Goal: Transaction & Acquisition: Purchase product/service

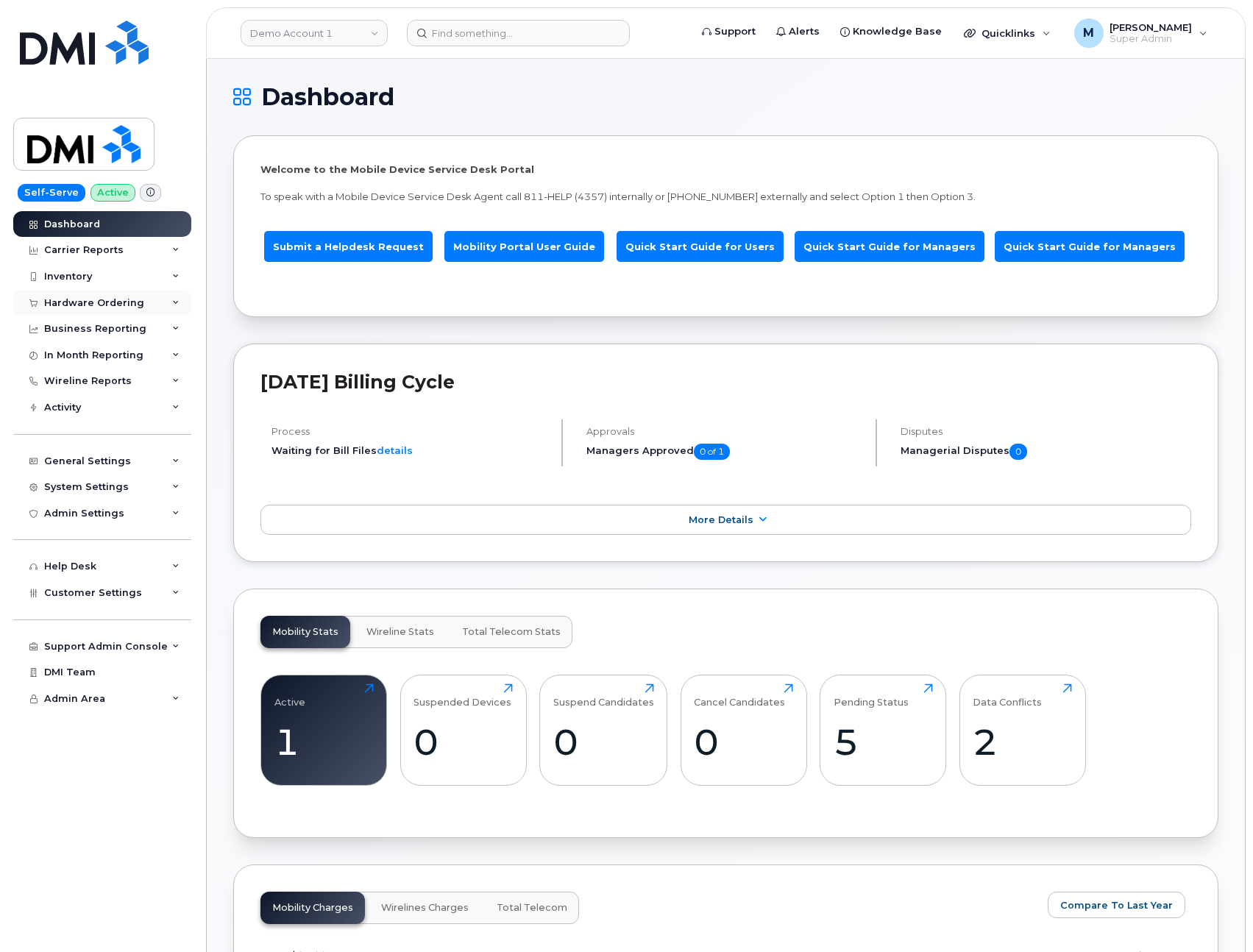
click at [99, 300] on div "Hardware Ordering" at bounding box center [94, 303] width 100 height 12
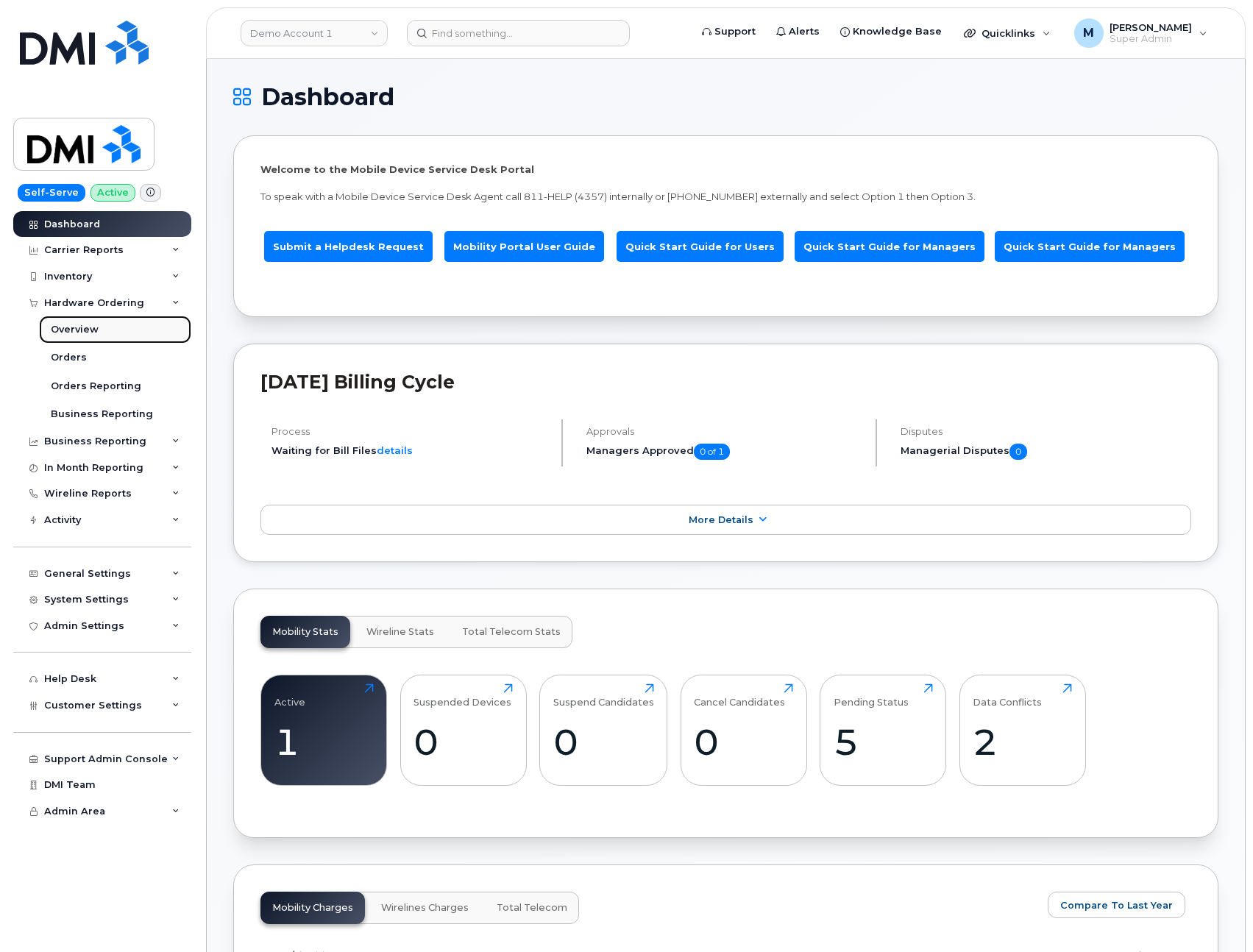
click at [98, 327] on link "Overview" at bounding box center [115, 330] width 152 height 28
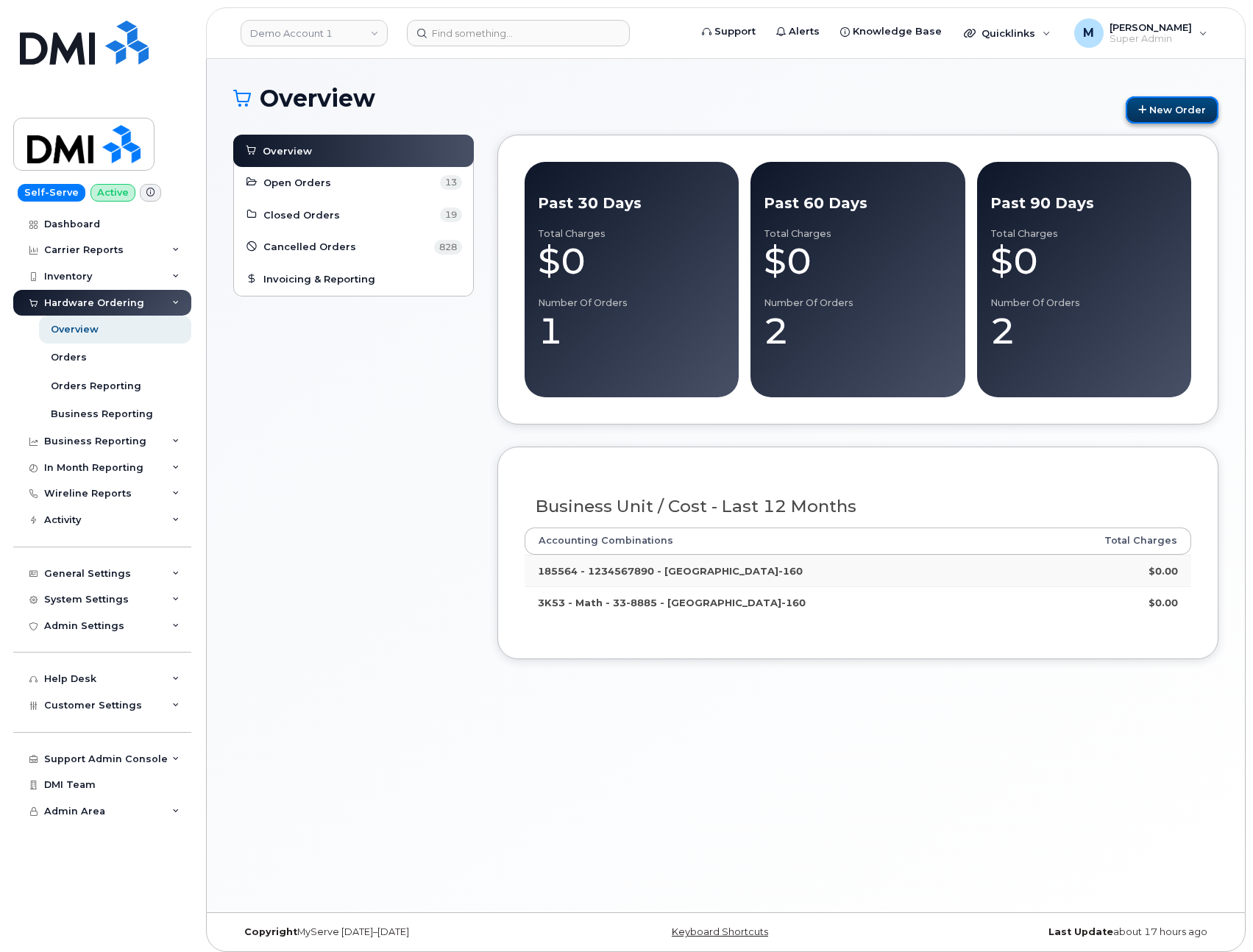
click at [1179, 104] on link "New Order" at bounding box center [1172, 109] width 93 height 27
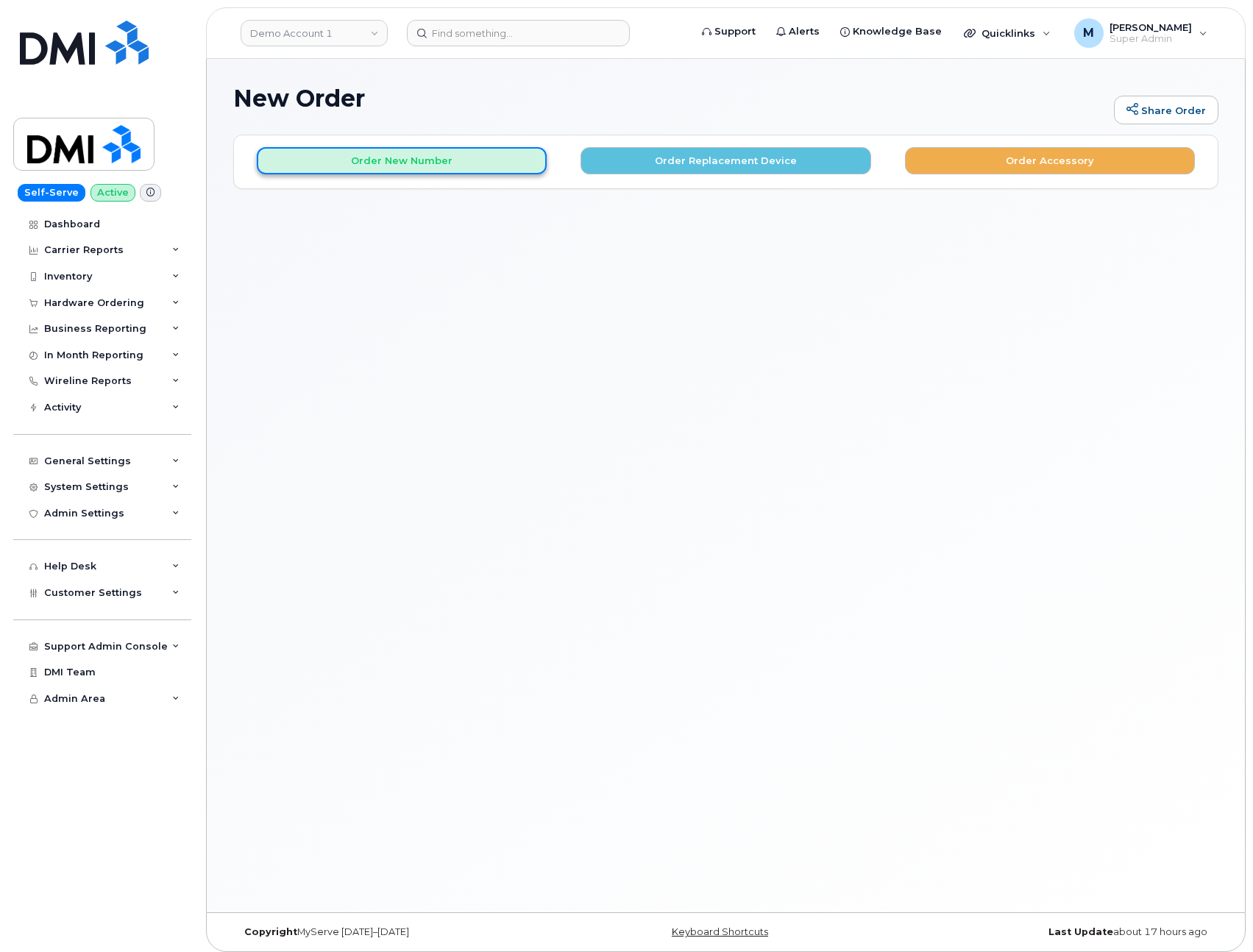
click at [424, 162] on button "Order New Number" at bounding box center [402, 160] width 290 height 27
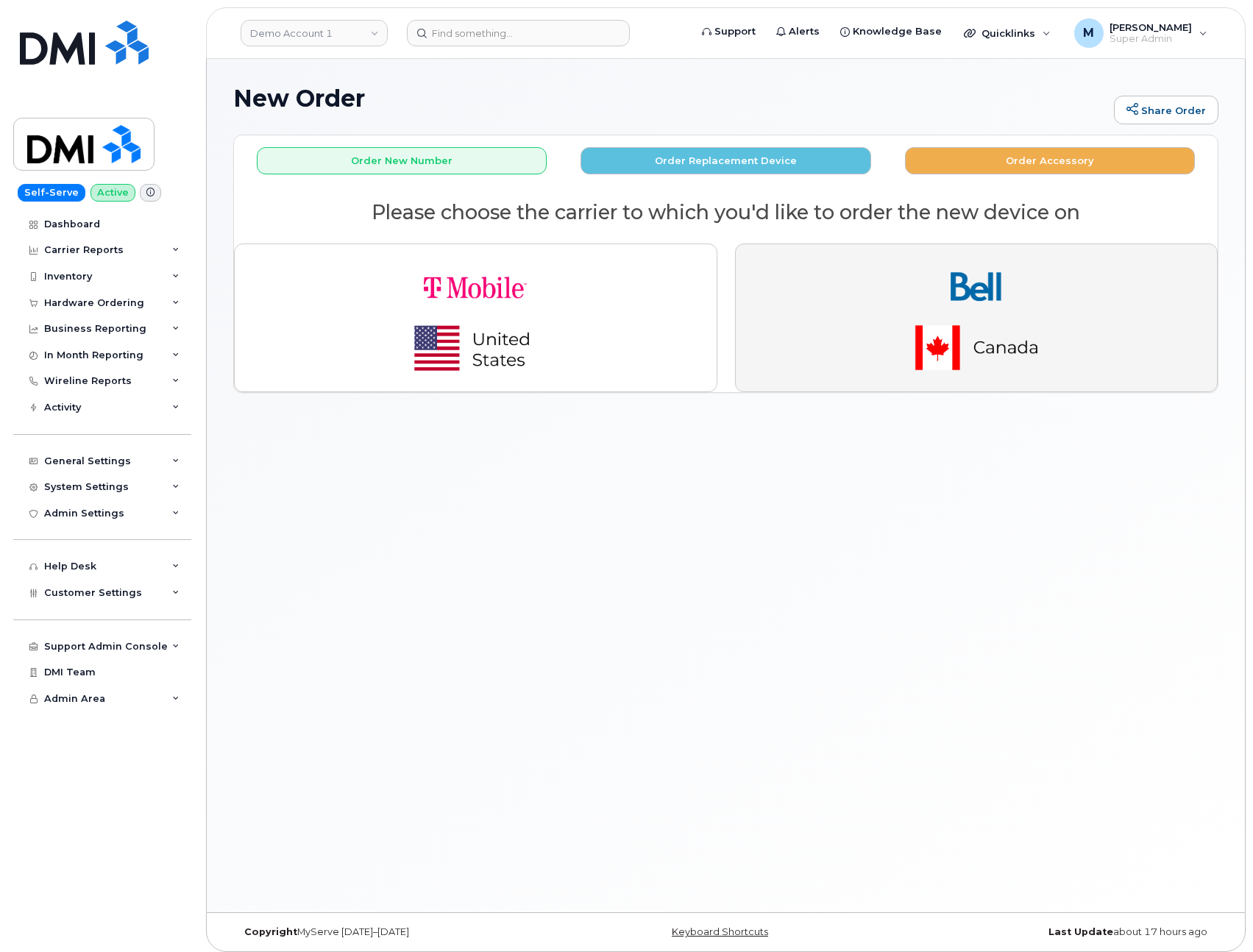
click at [926, 306] on img "button" at bounding box center [976, 318] width 206 height 123
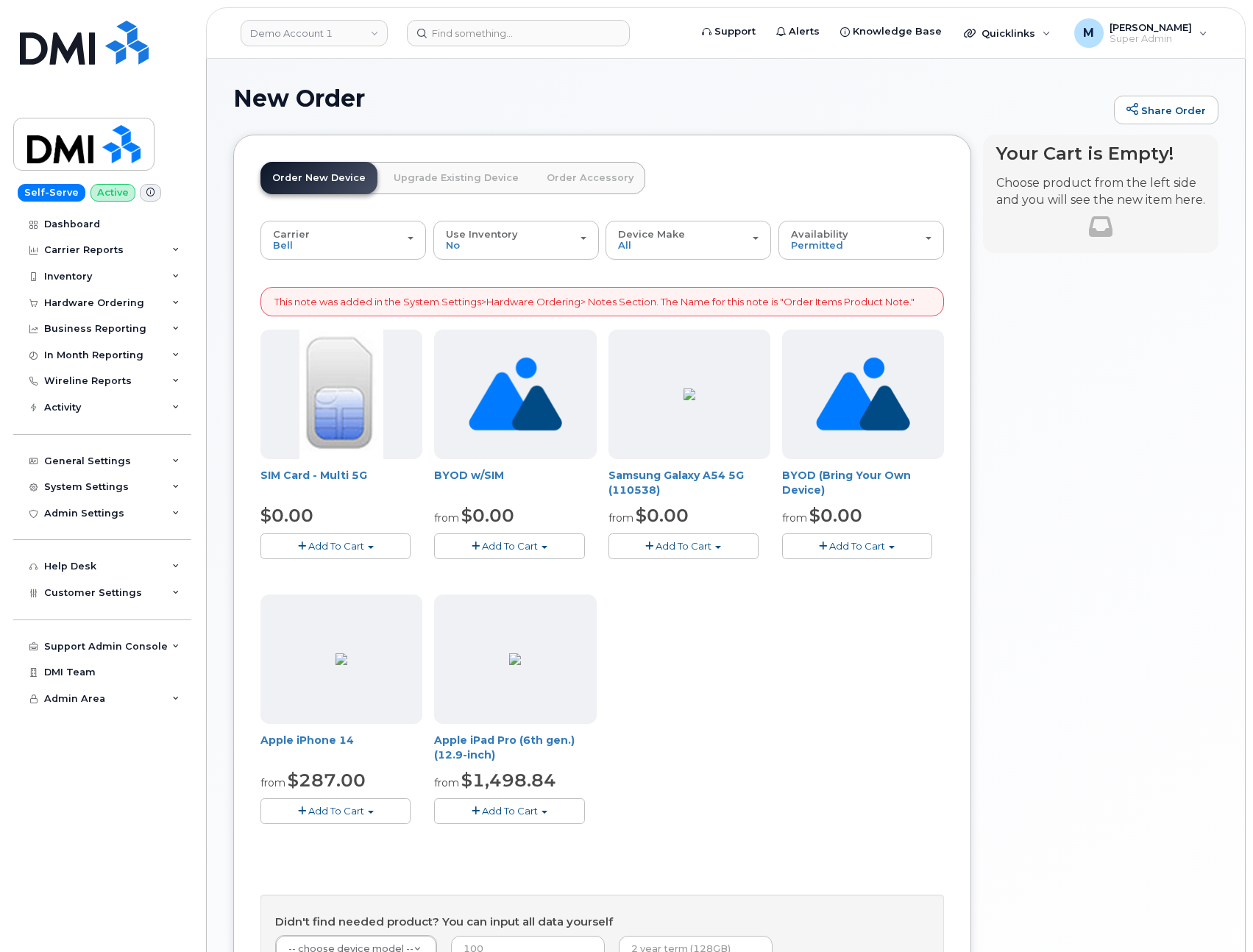
click at [860, 542] on span "Add To Cart" at bounding box center [857, 546] width 56 height 12
click at [716, 686] on div "SIM Card - Multi 5G $0.00 Add To Cart $0.00 - New Activation BYOD w/SIM from $0…" at bounding box center [602, 589] width 684 height 518
click at [528, 553] on button "Add To Cart" at bounding box center [509, 547] width 151 height 26
click at [987, 698] on div "Your Cart is Empty! Choose product from the left side and you will see the new …" at bounding box center [1101, 612] width 236 height 954
click at [533, 542] on span "Add To Cart" at bounding box center [510, 546] width 56 height 12
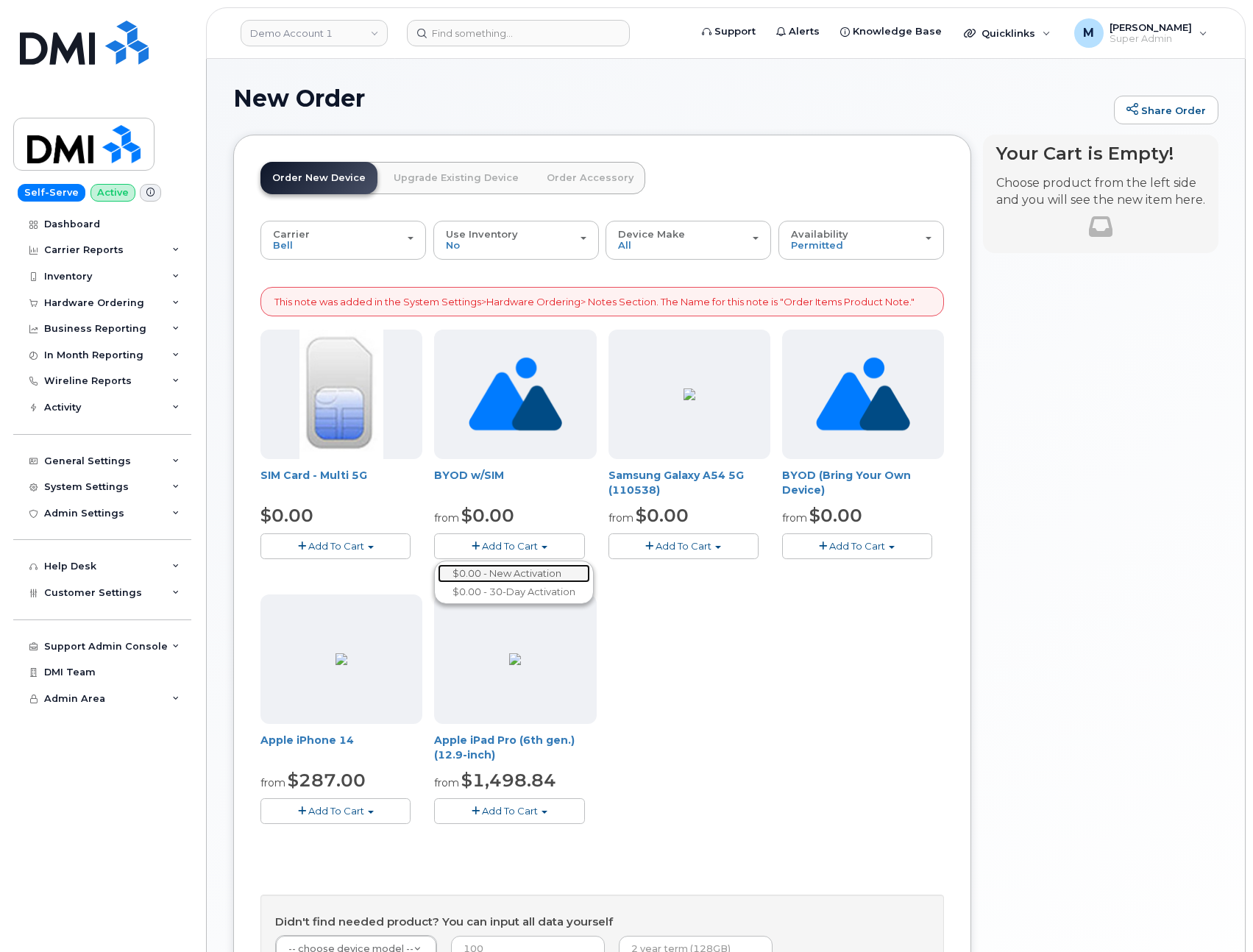
click at [547, 572] on link "$0.00 - New Activation" at bounding box center [513, 574] width 152 height 19
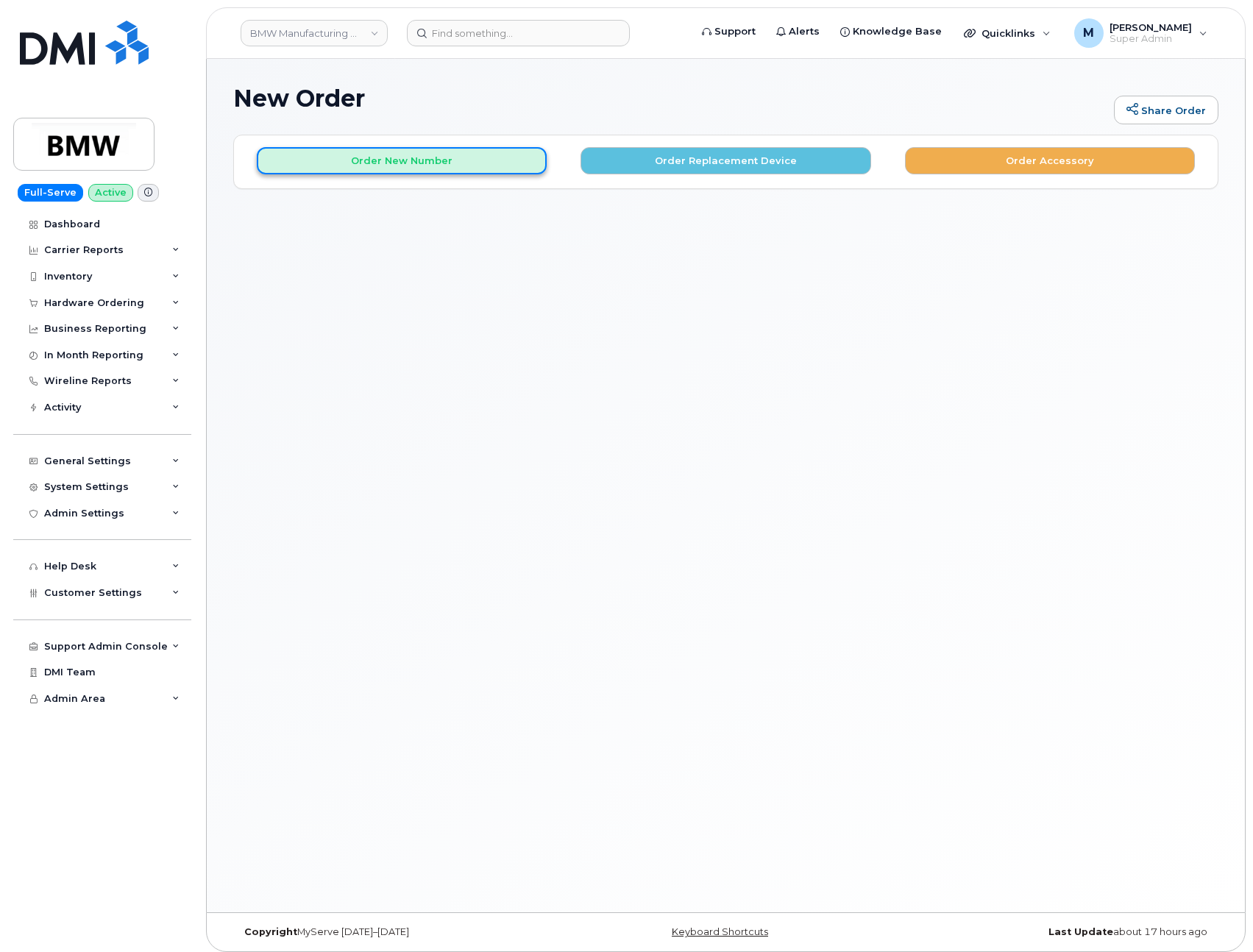
click at [416, 156] on button "Order New Number" at bounding box center [402, 160] width 290 height 27
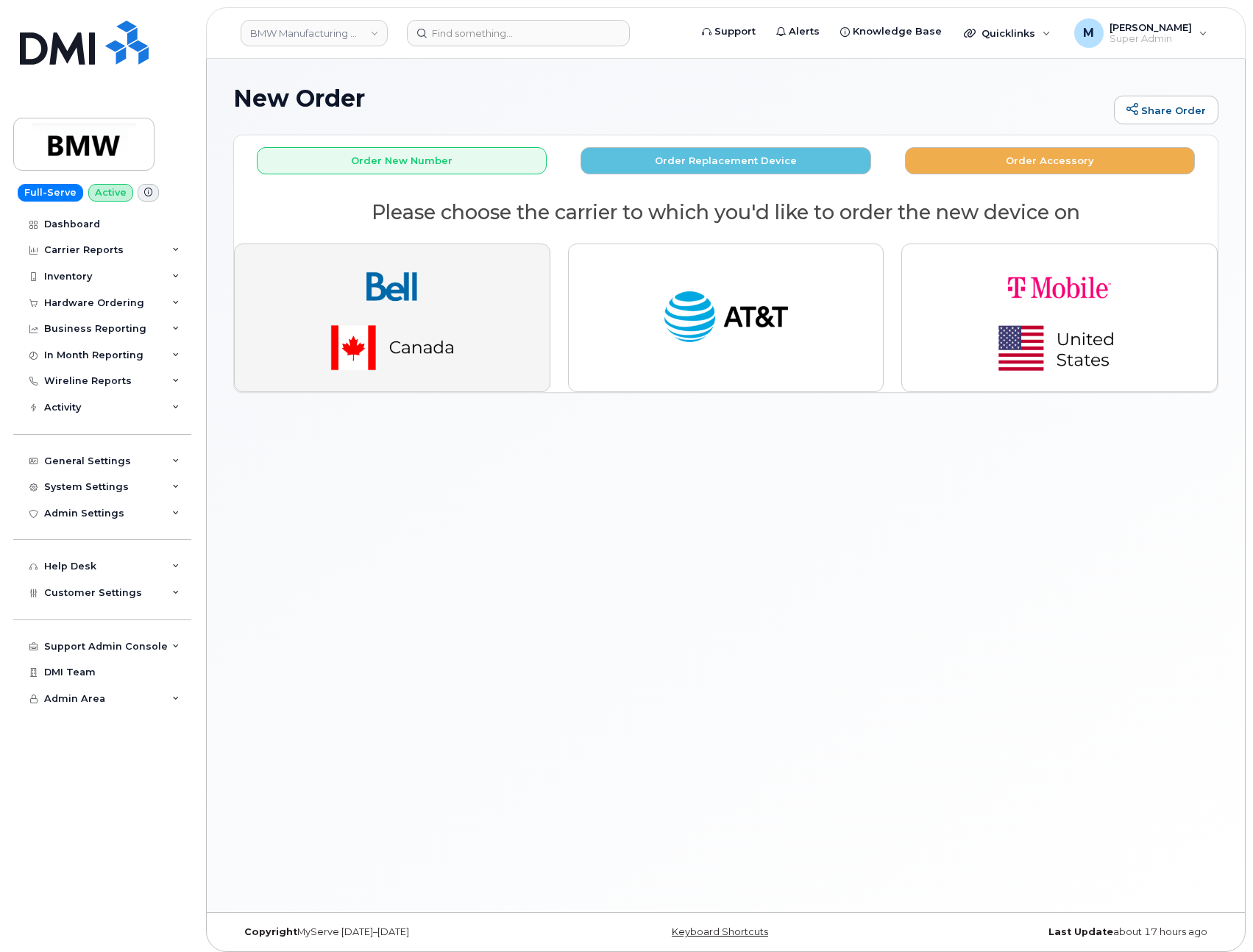
click at [520, 298] on button "button" at bounding box center [392, 317] width 316 height 149
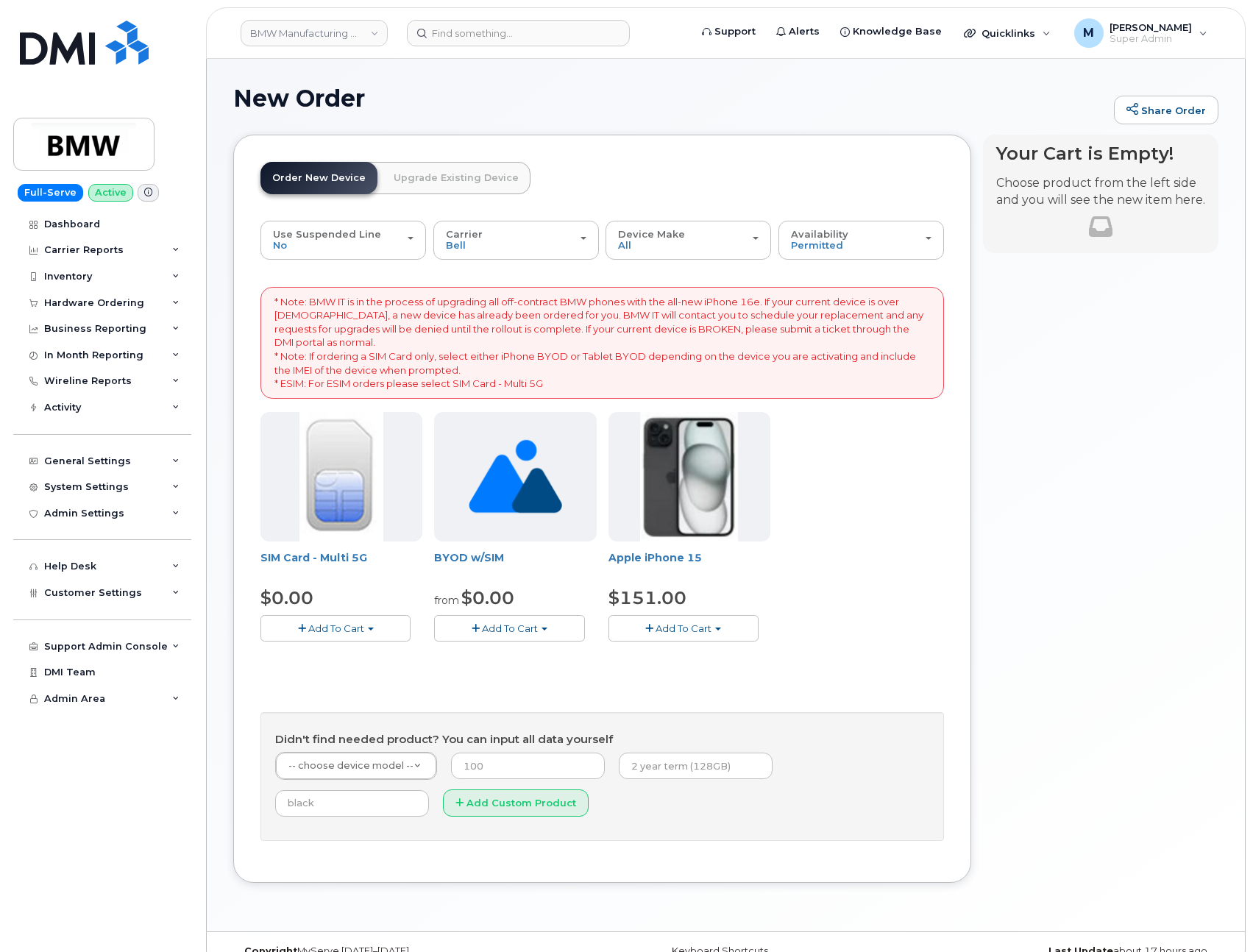
click at [520, 628] on span "Add To Cart" at bounding box center [510, 628] width 56 height 12
click at [517, 653] on link "$0.00 - New Activation" at bounding box center [513, 656] width 152 height 19
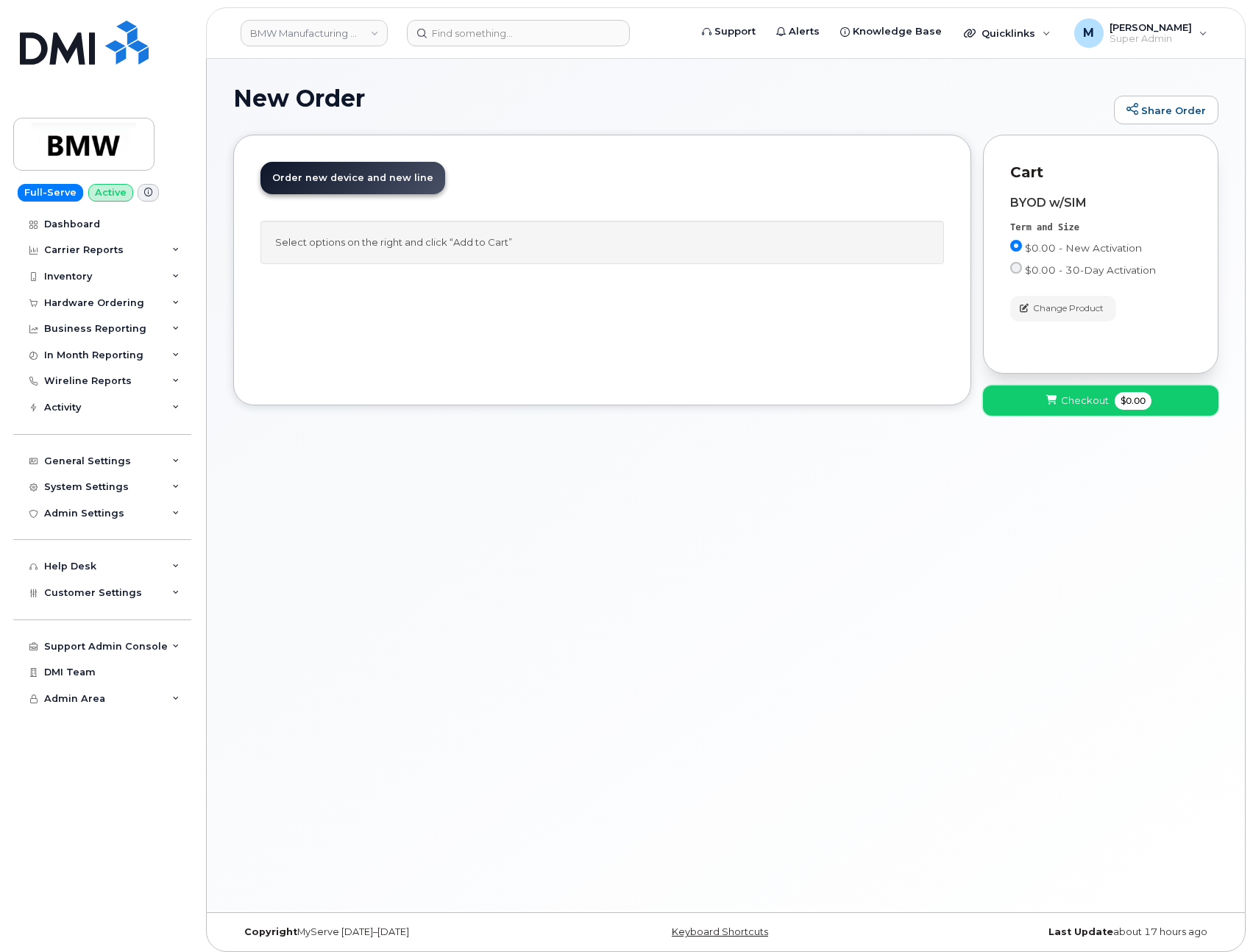
drag, startPoint x: 1076, startPoint y: 405, endPoint x: 1028, endPoint y: 503, distance: 109.1
click at [1028, 503] on div "New Order Share Order × Share This Order If you want to allow others to create …" at bounding box center [726, 485] width 1038 height 854
click at [1066, 406] on span "Checkout" at bounding box center [1085, 400] width 48 height 14
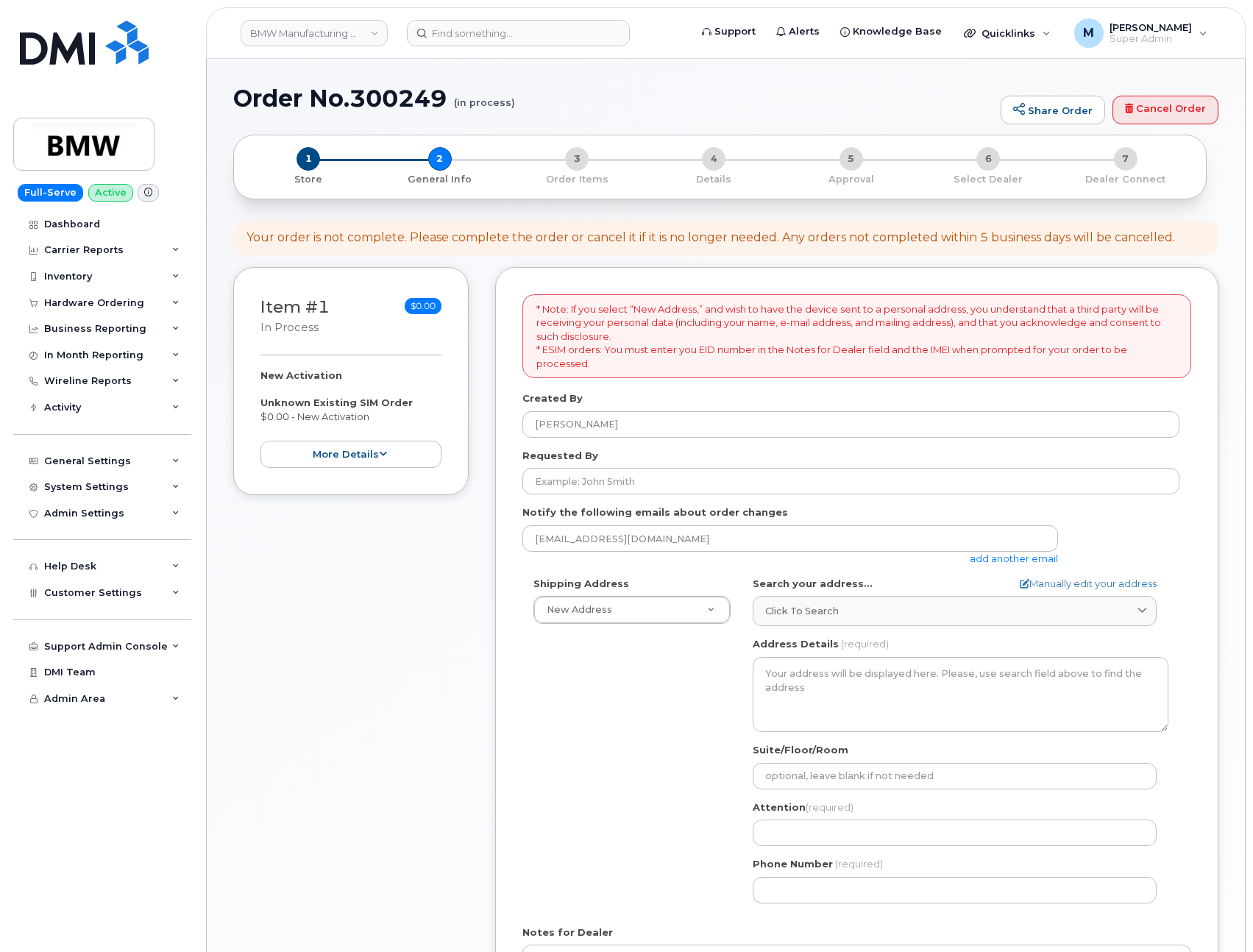
select select
click at [1165, 108] on link "Cancel Order" at bounding box center [1165, 109] width 106 height 29
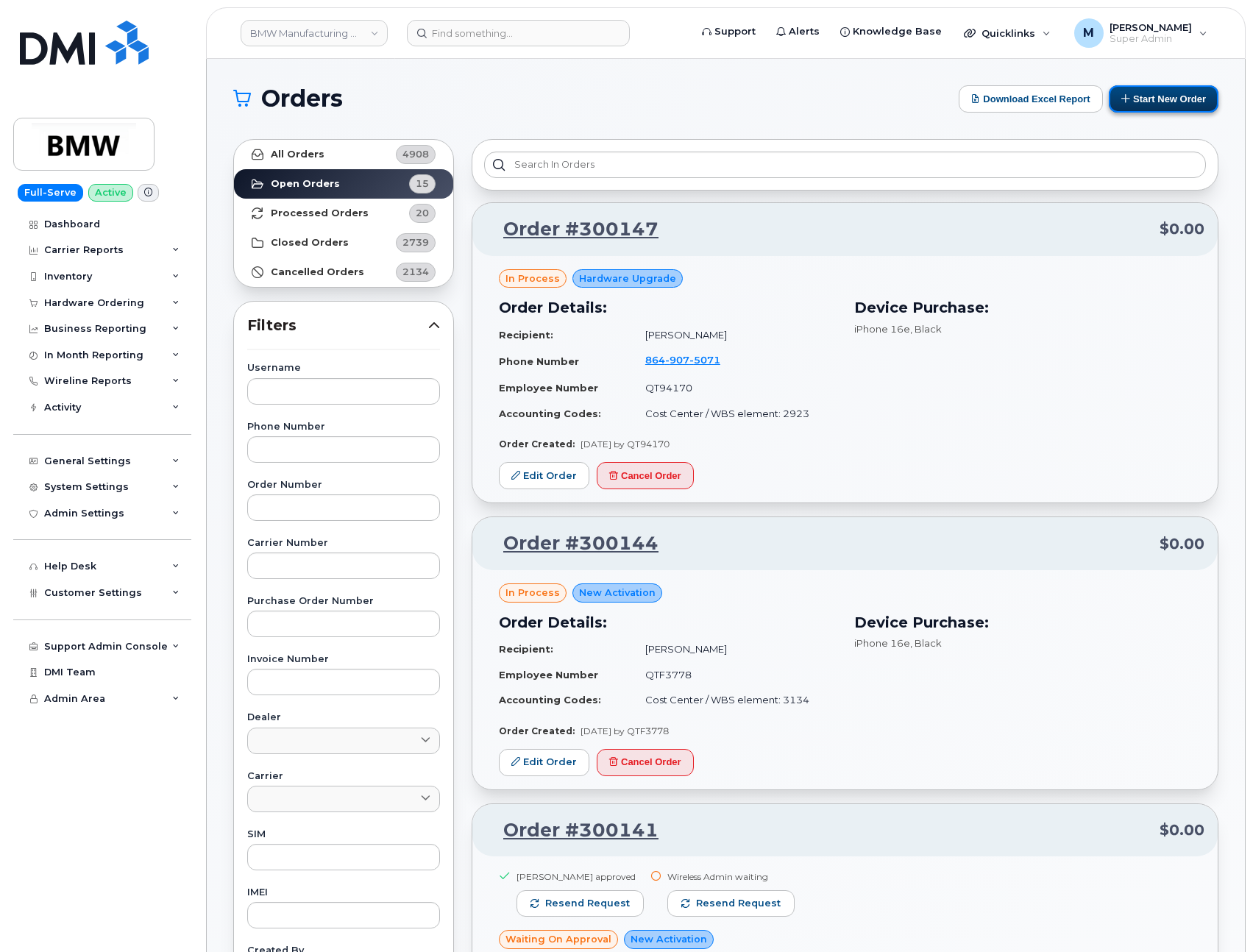
click at [1145, 104] on button "Start New Order" at bounding box center [1163, 98] width 109 height 27
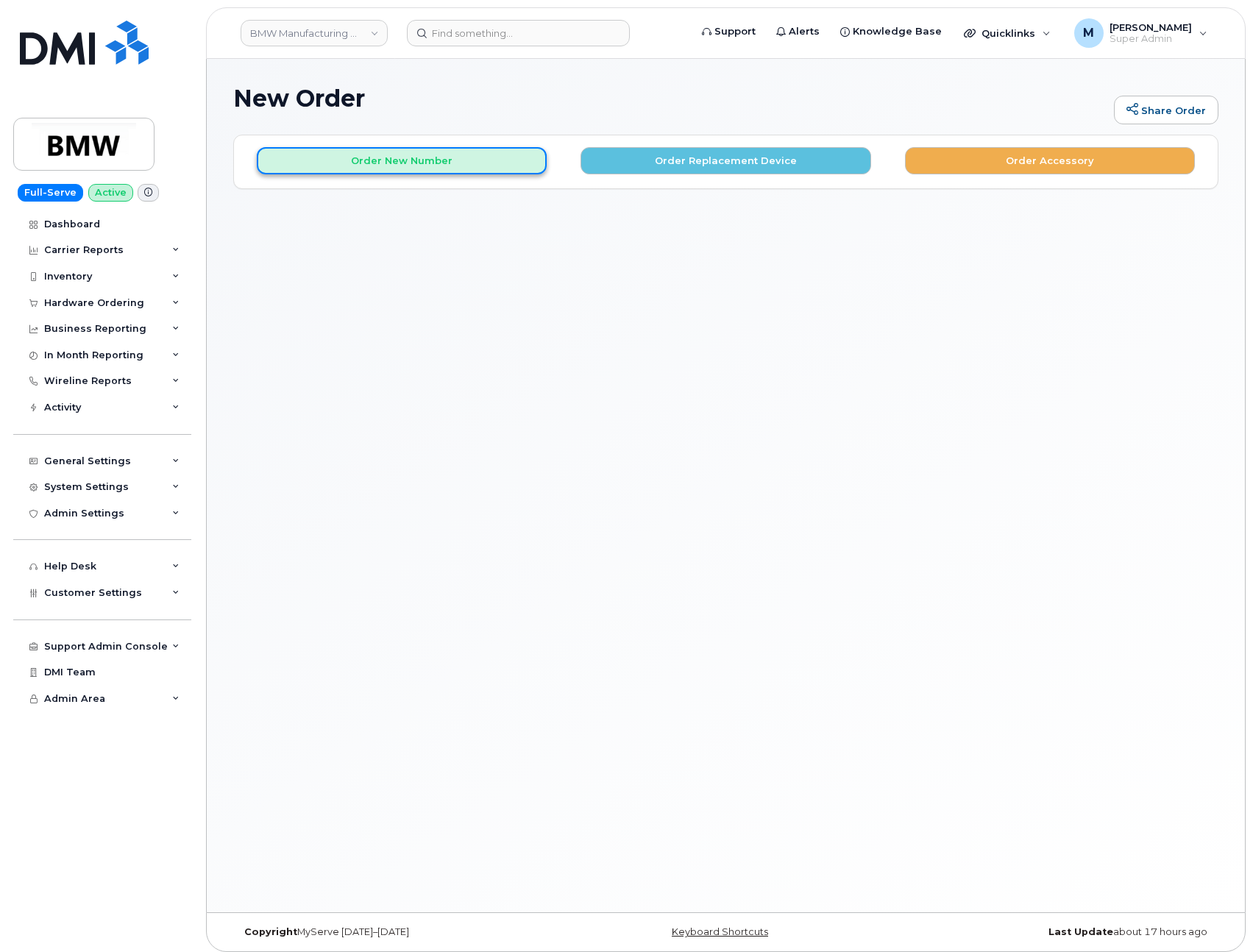
click at [456, 167] on button "Order New Number" at bounding box center [402, 160] width 290 height 27
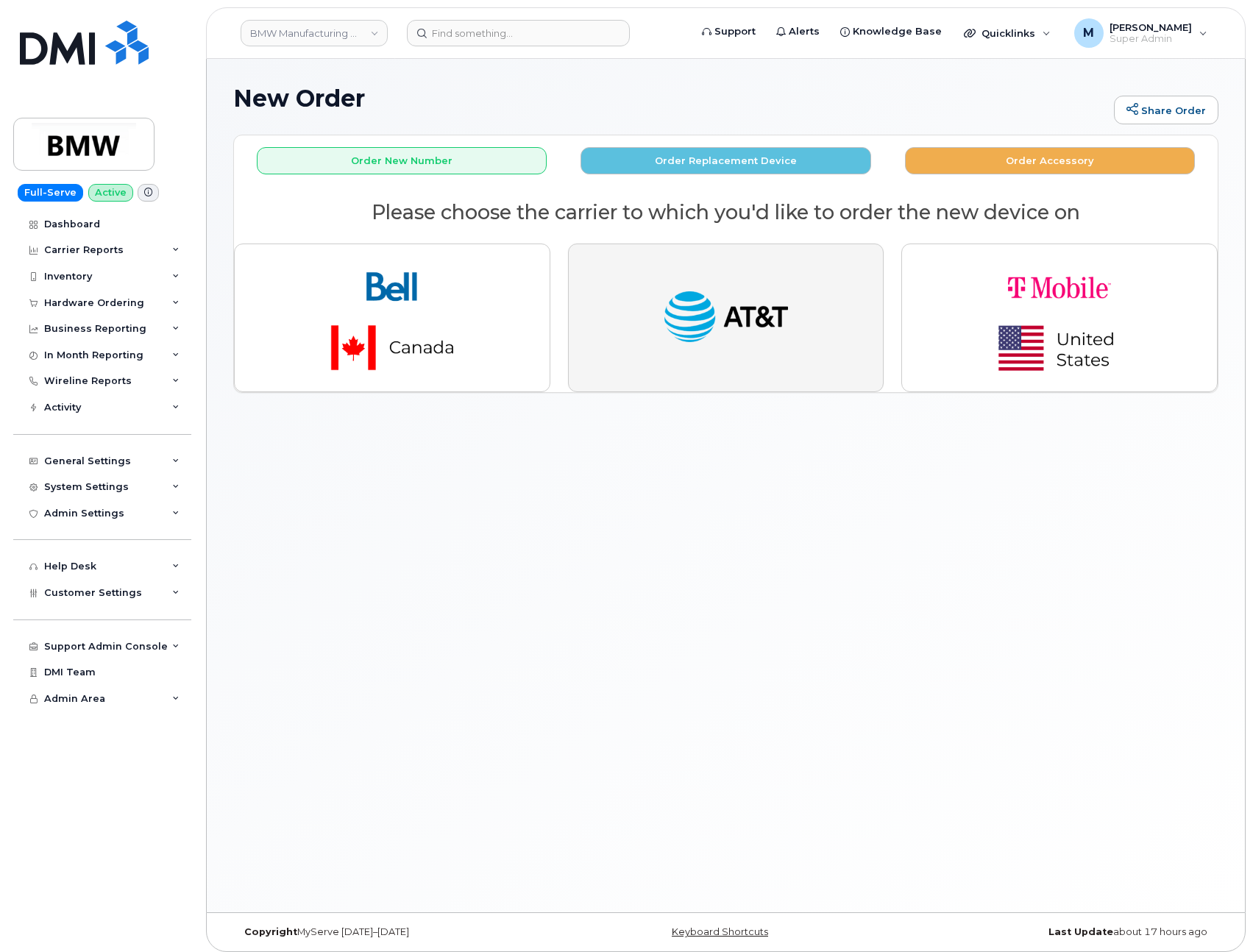
click at [770, 323] on img "button" at bounding box center [726, 318] width 129 height 66
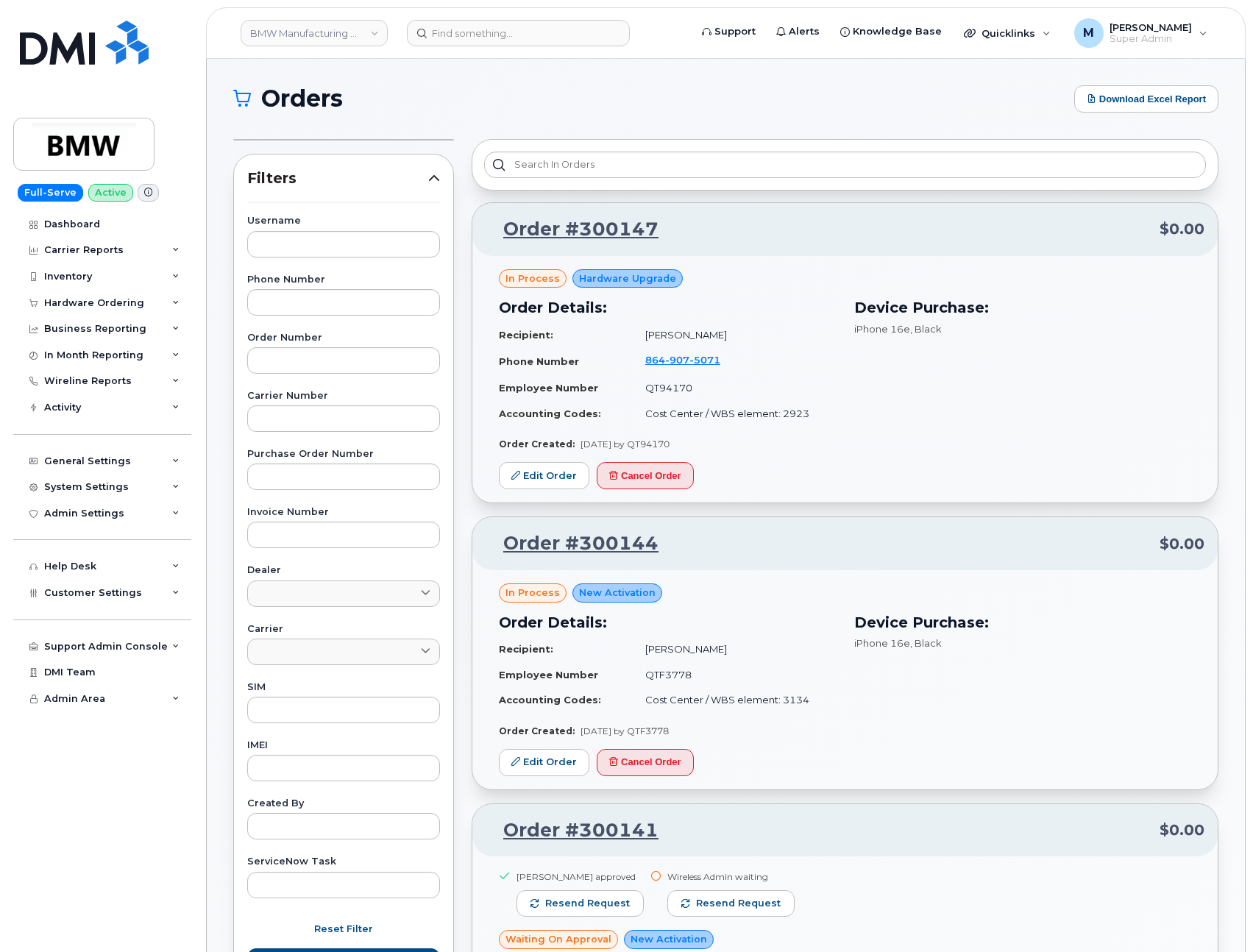
click at [679, 98] on h1 "Orders" at bounding box center [650, 98] width 834 height 23
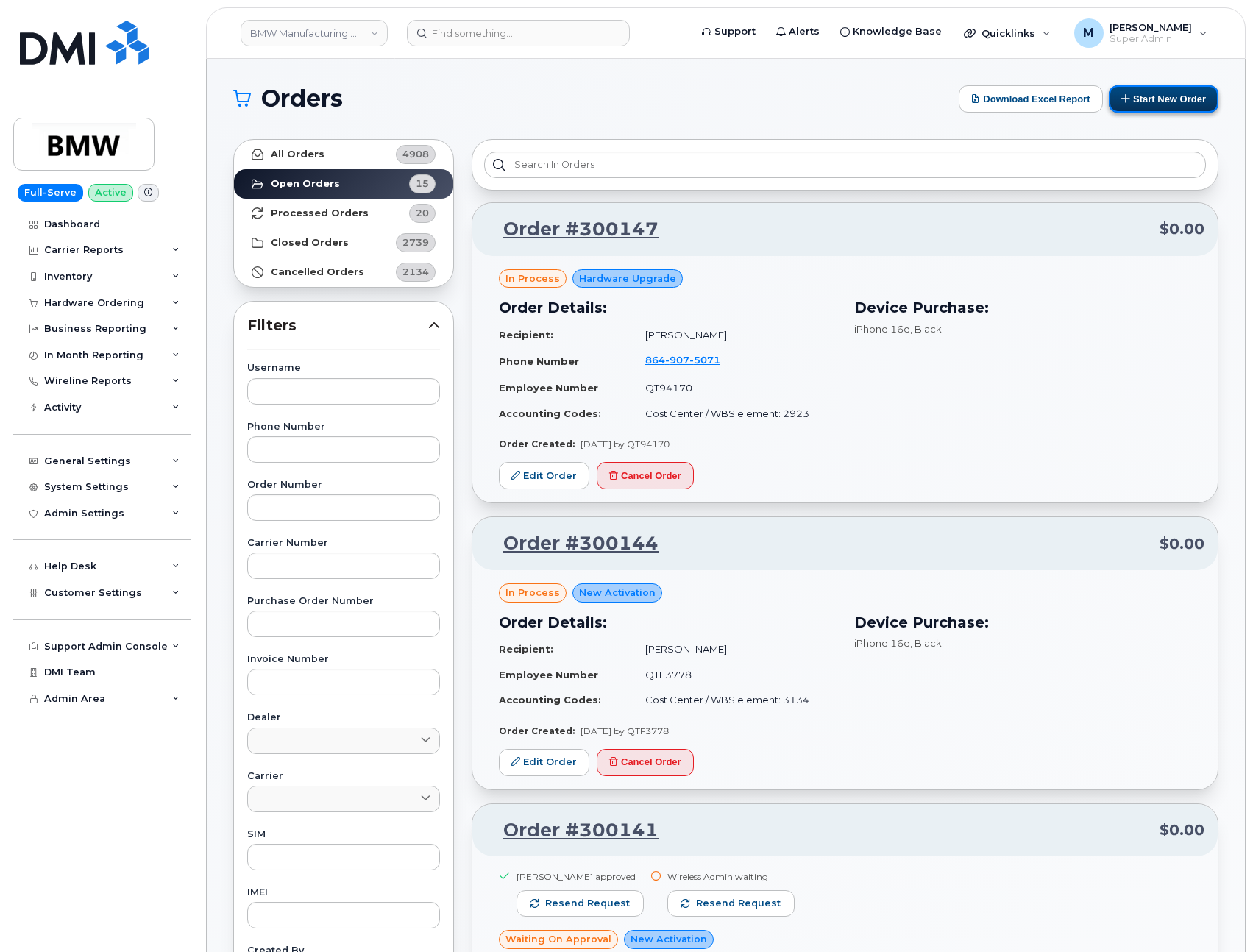
click at [1156, 105] on button "Start New Order" at bounding box center [1163, 98] width 109 height 27
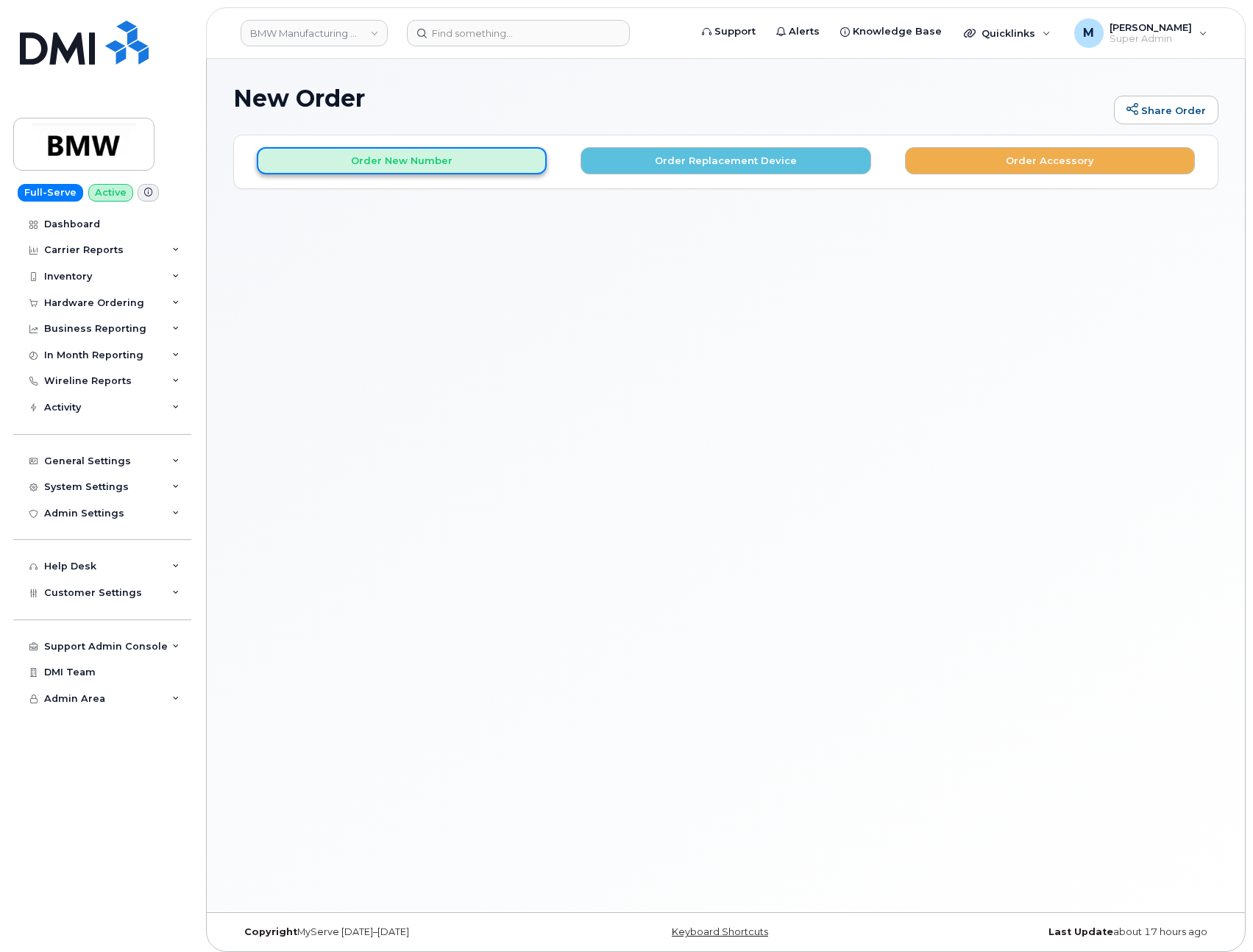
click at [464, 161] on button "Order New Number" at bounding box center [402, 160] width 290 height 27
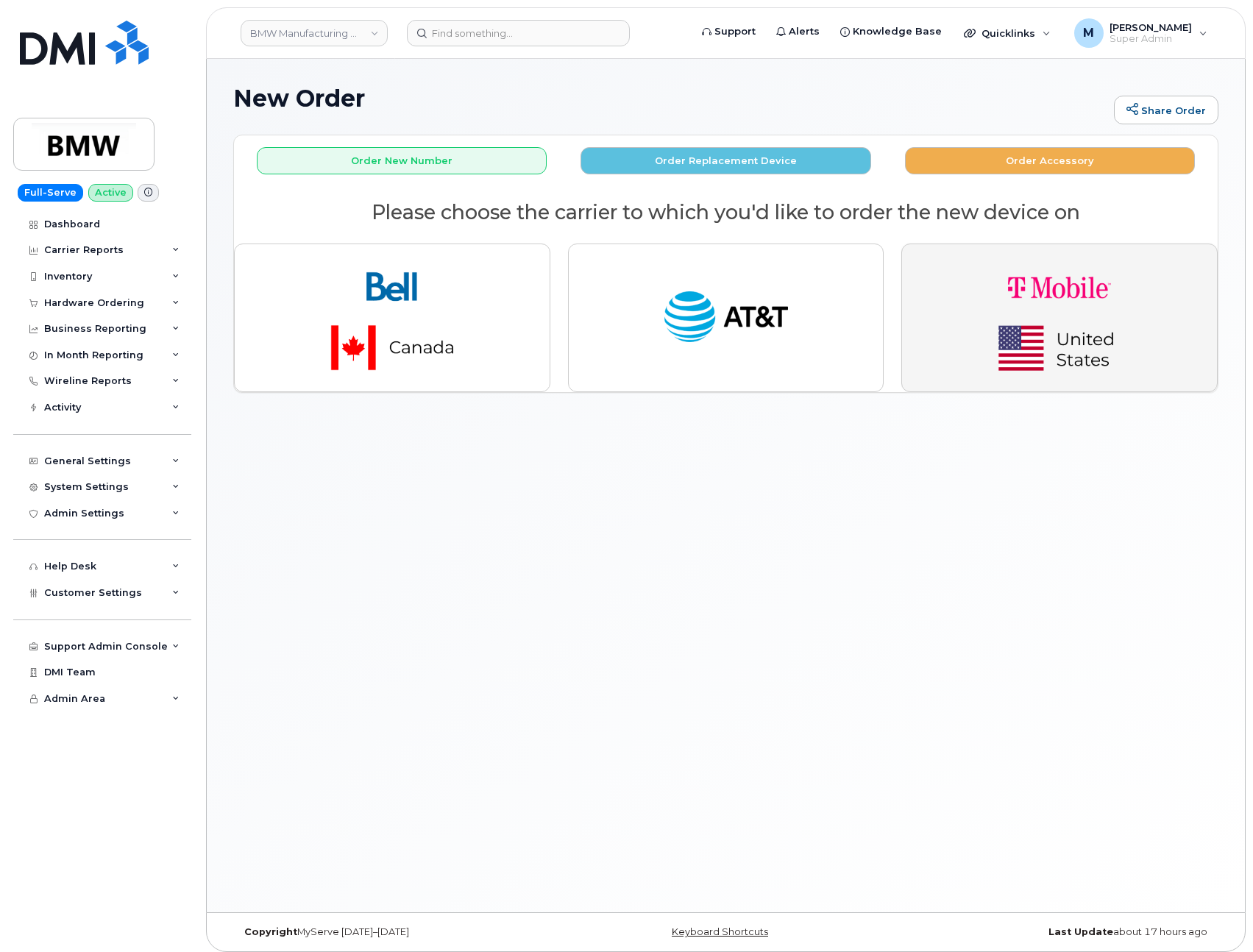
click at [1111, 299] on img "button" at bounding box center [1059, 318] width 206 height 123
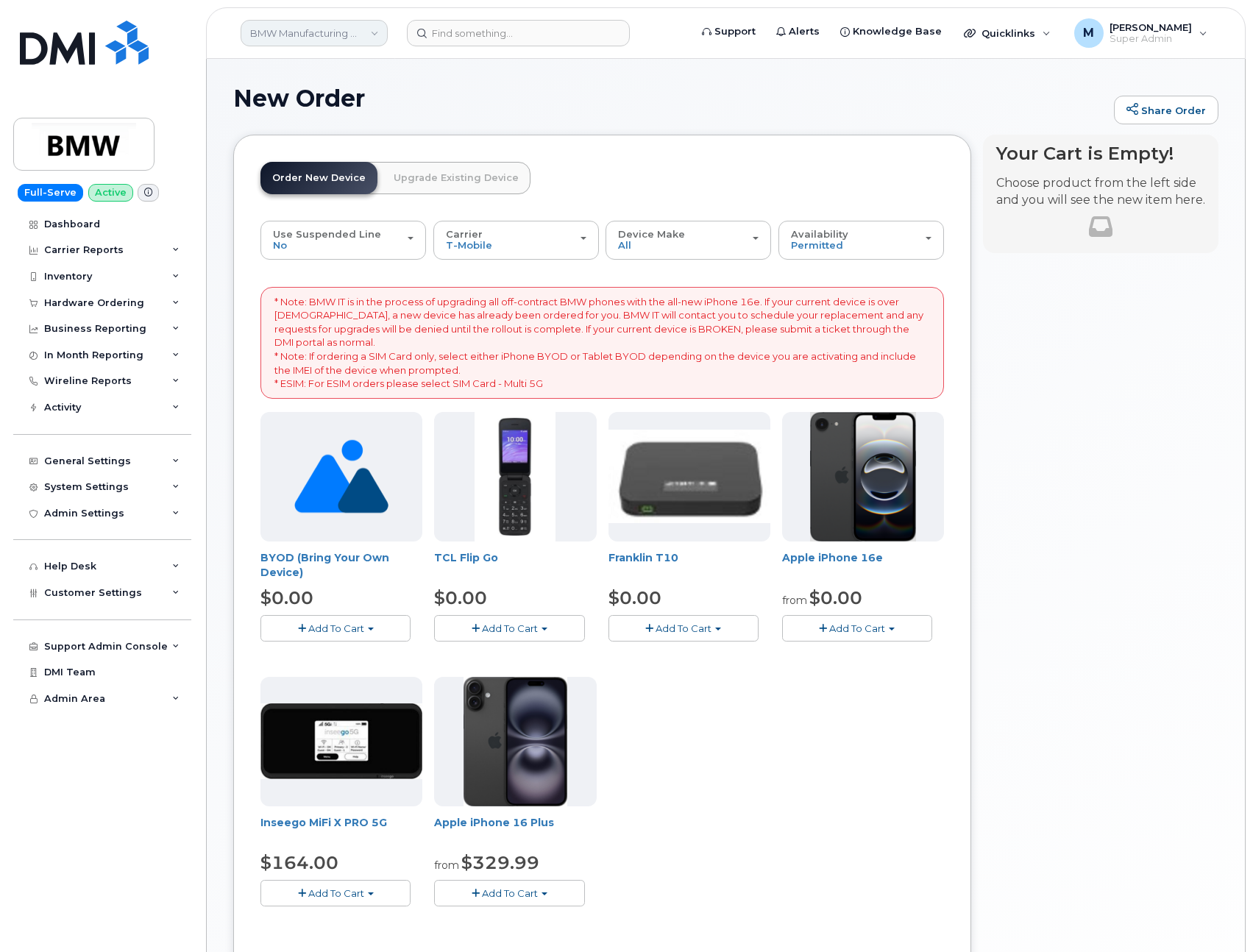
click at [331, 30] on link "BMW Manufacturing Co LLC" at bounding box center [313, 33] width 147 height 26
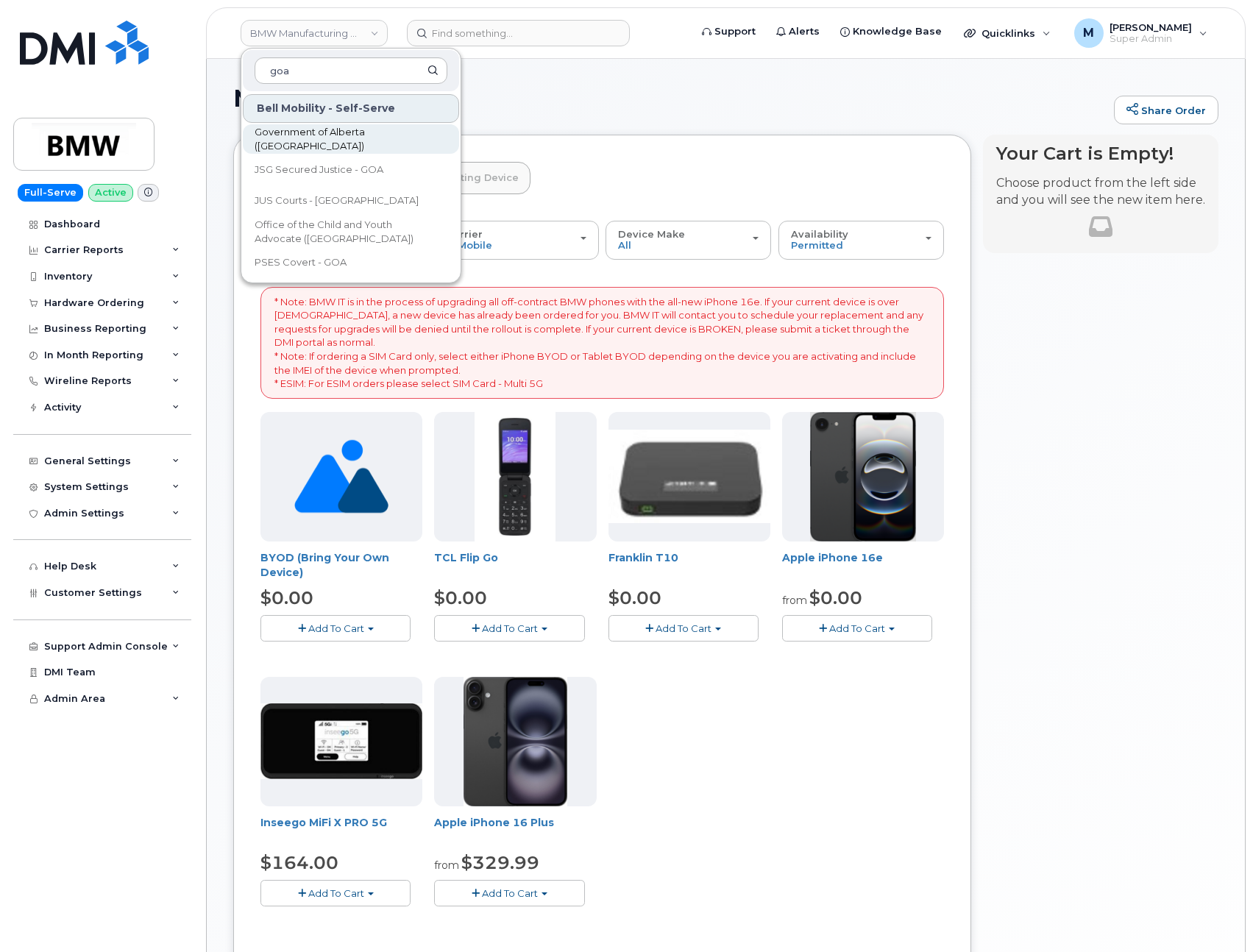
type input "goa"
click at [316, 143] on span "Government of Alberta ([GEOGRAPHIC_DATA])" at bounding box center [338, 139] width 169 height 29
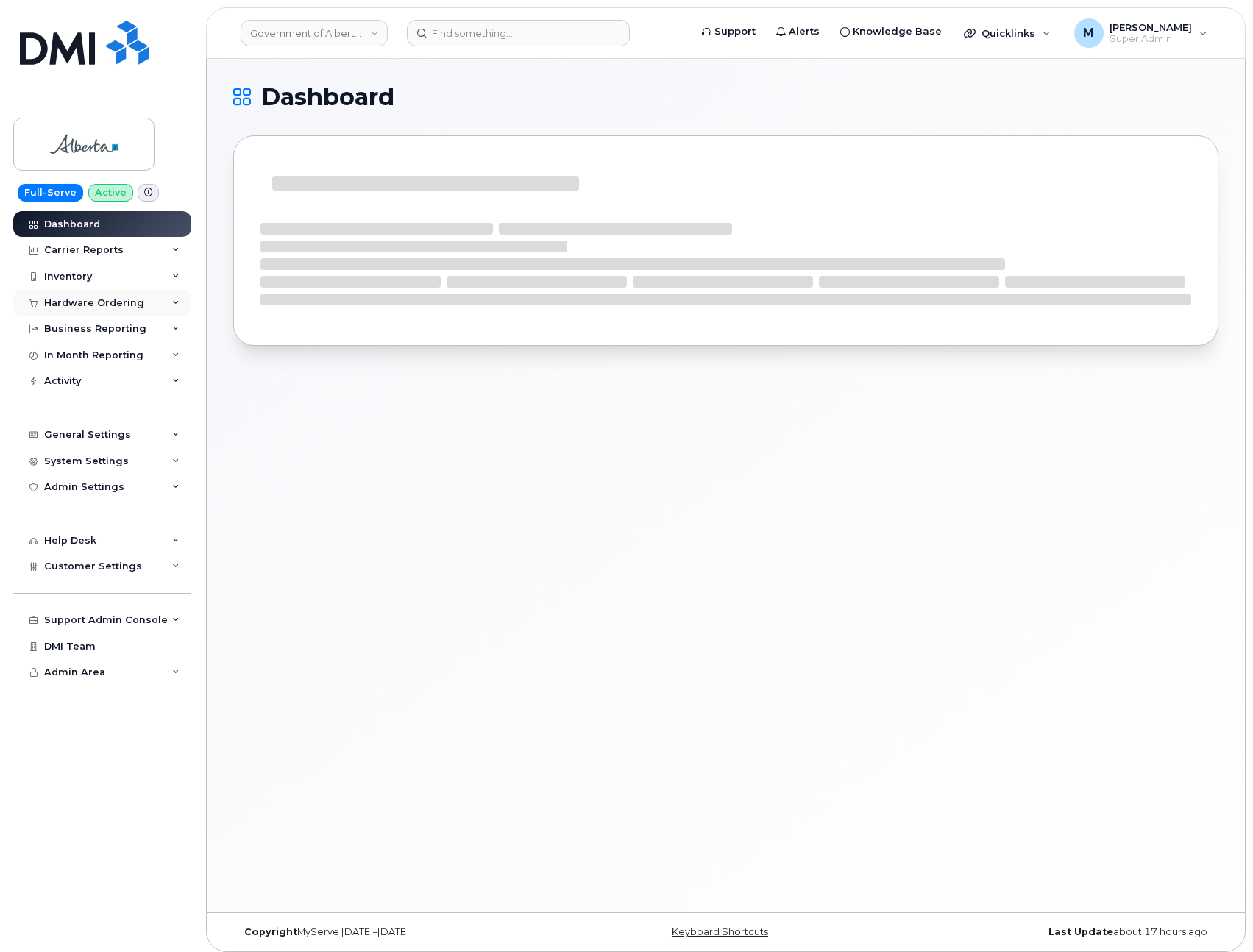
click at [94, 299] on div "Hardware Ordering" at bounding box center [94, 303] width 100 height 12
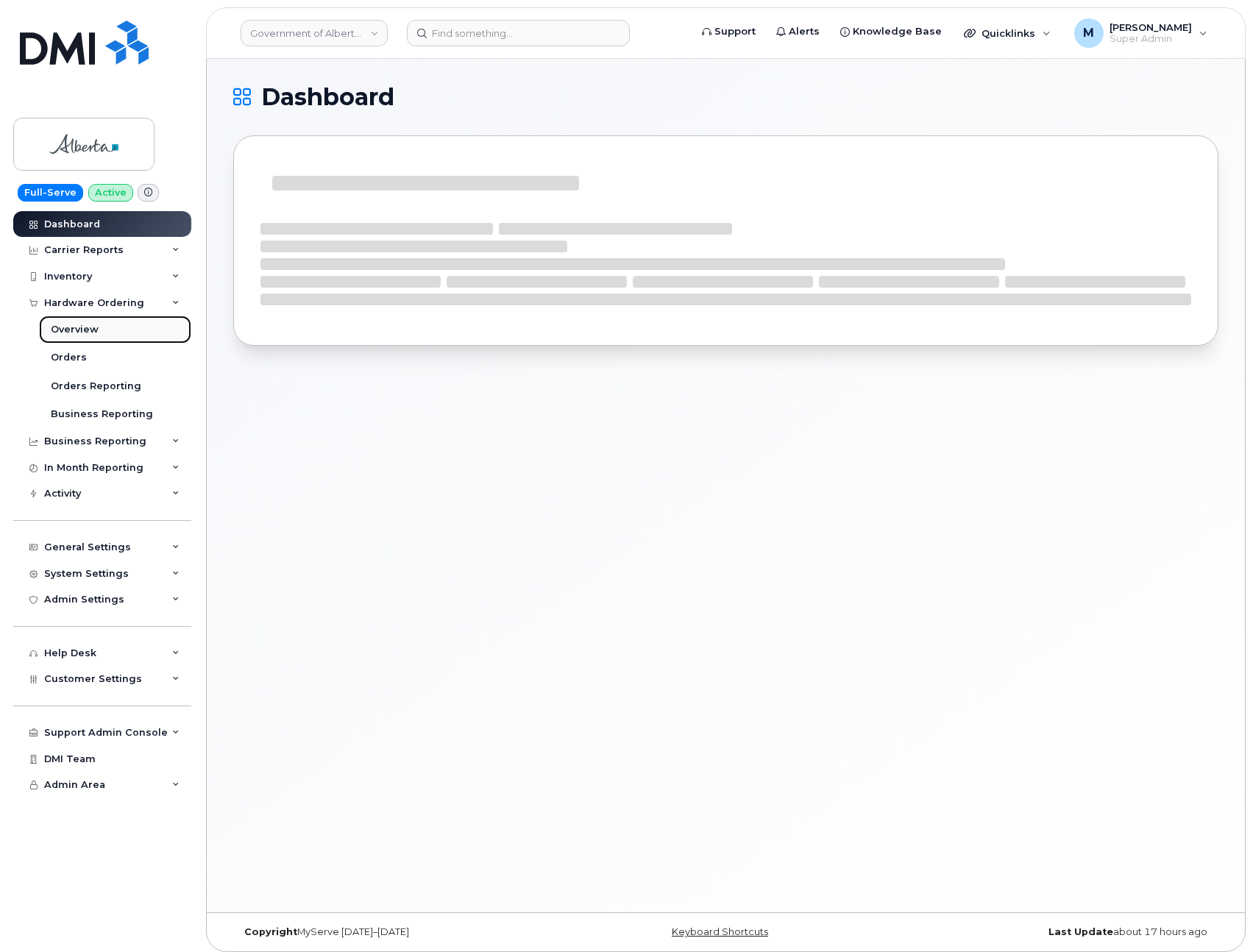
click at [98, 328] on link "Overview" at bounding box center [115, 330] width 152 height 28
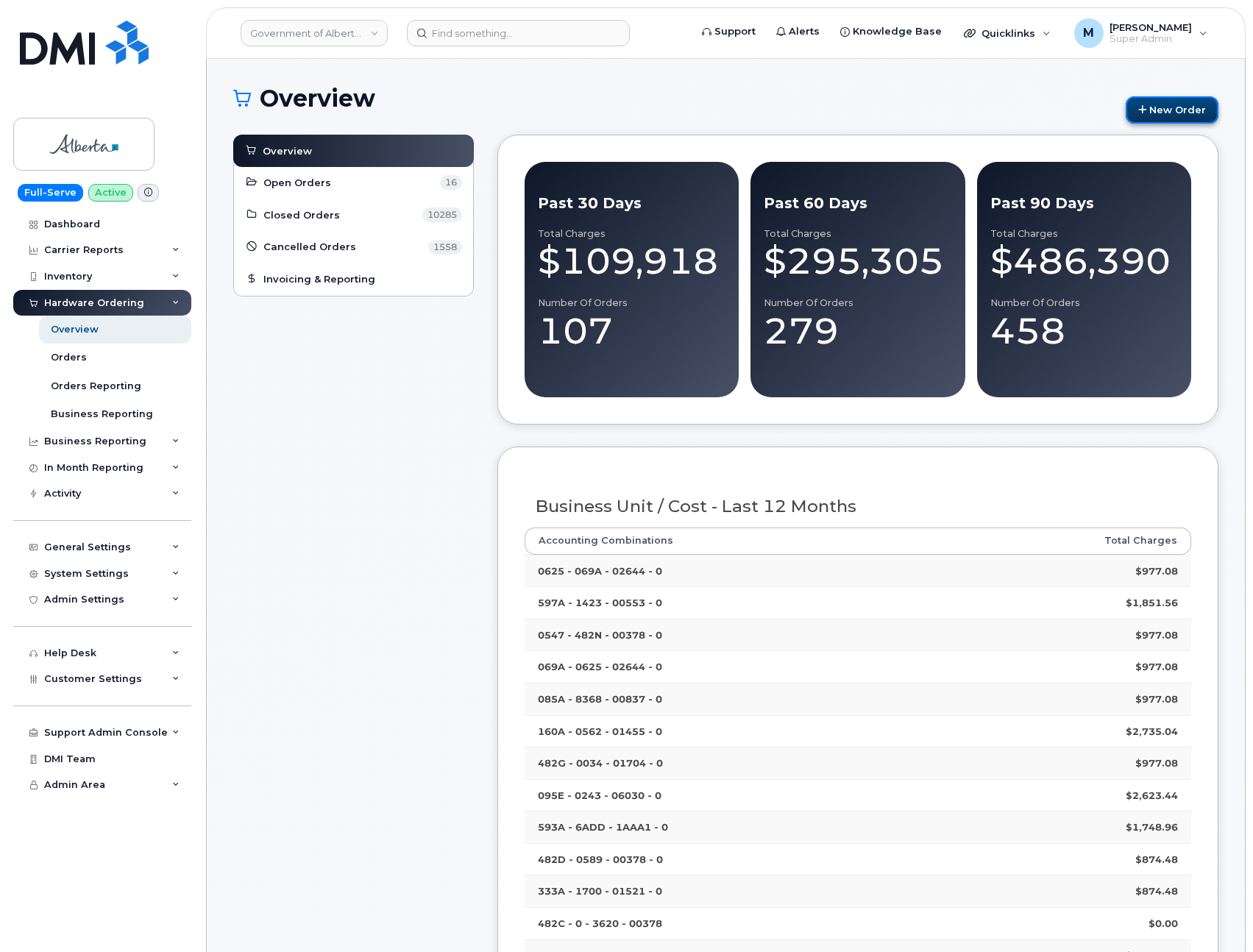
click at [1170, 112] on link "New Order" at bounding box center [1172, 109] width 93 height 27
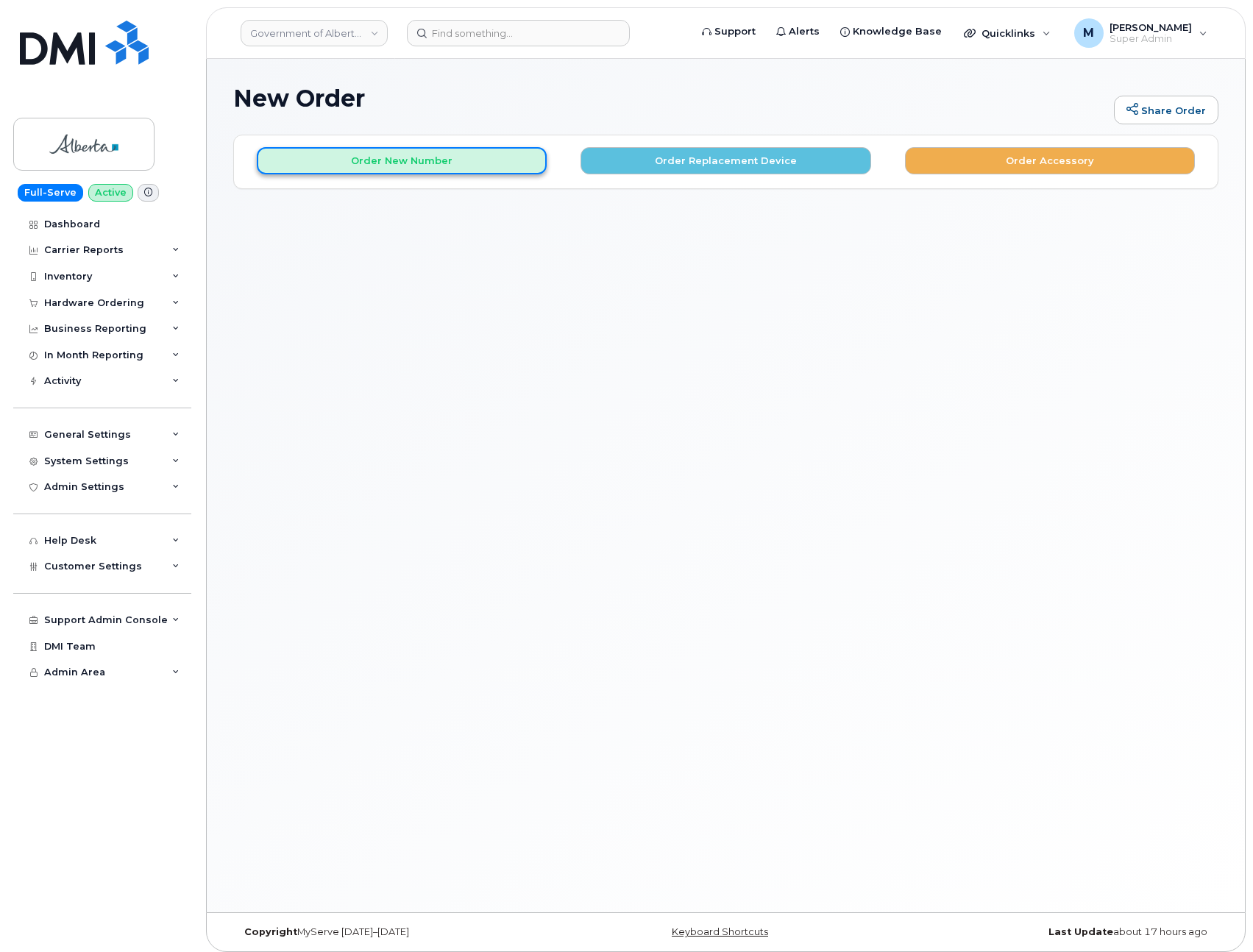
click at [489, 161] on button "Order New Number" at bounding box center [402, 160] width 290 height 27
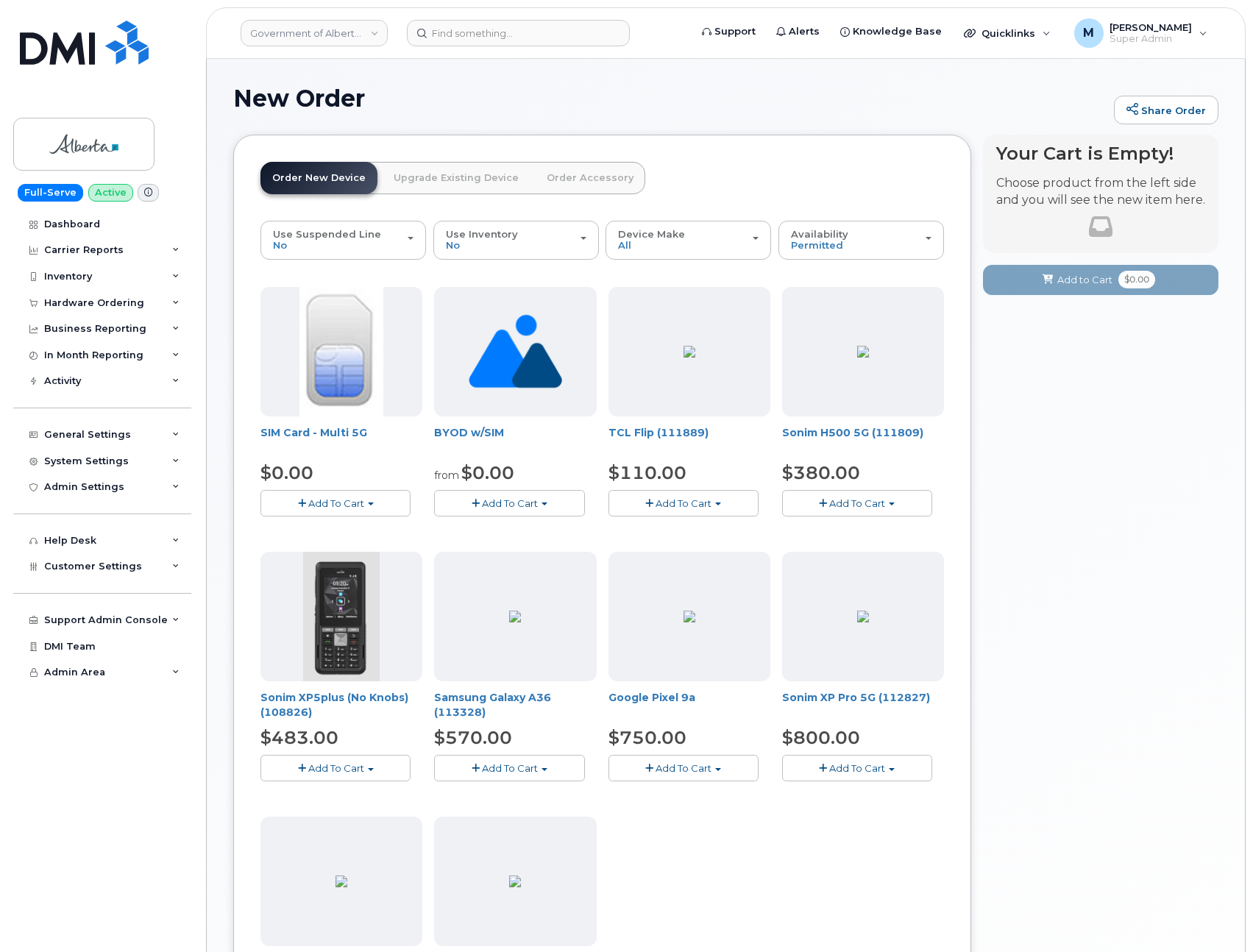
click at [519, 506] on span "Add To Cart" at bounding box center [510, 503] width 56 height 12
click at [523, 531] on link "$0.00 - New Activation" at bounding box center [513, 531] width 152 height 19
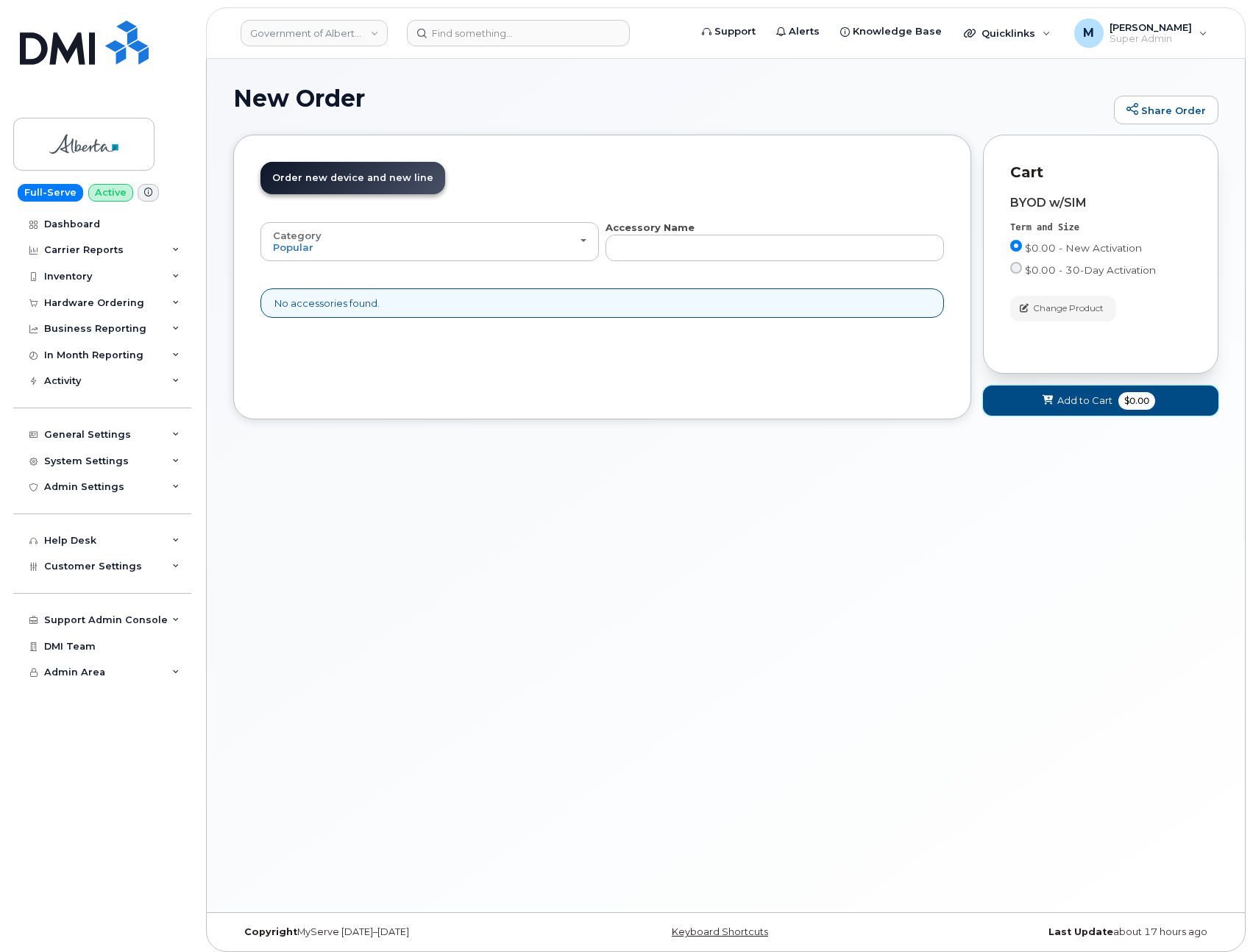
click at [1078, 403] on span "Add to Cart" at bounding box center [1085, 400] width 55 height 14
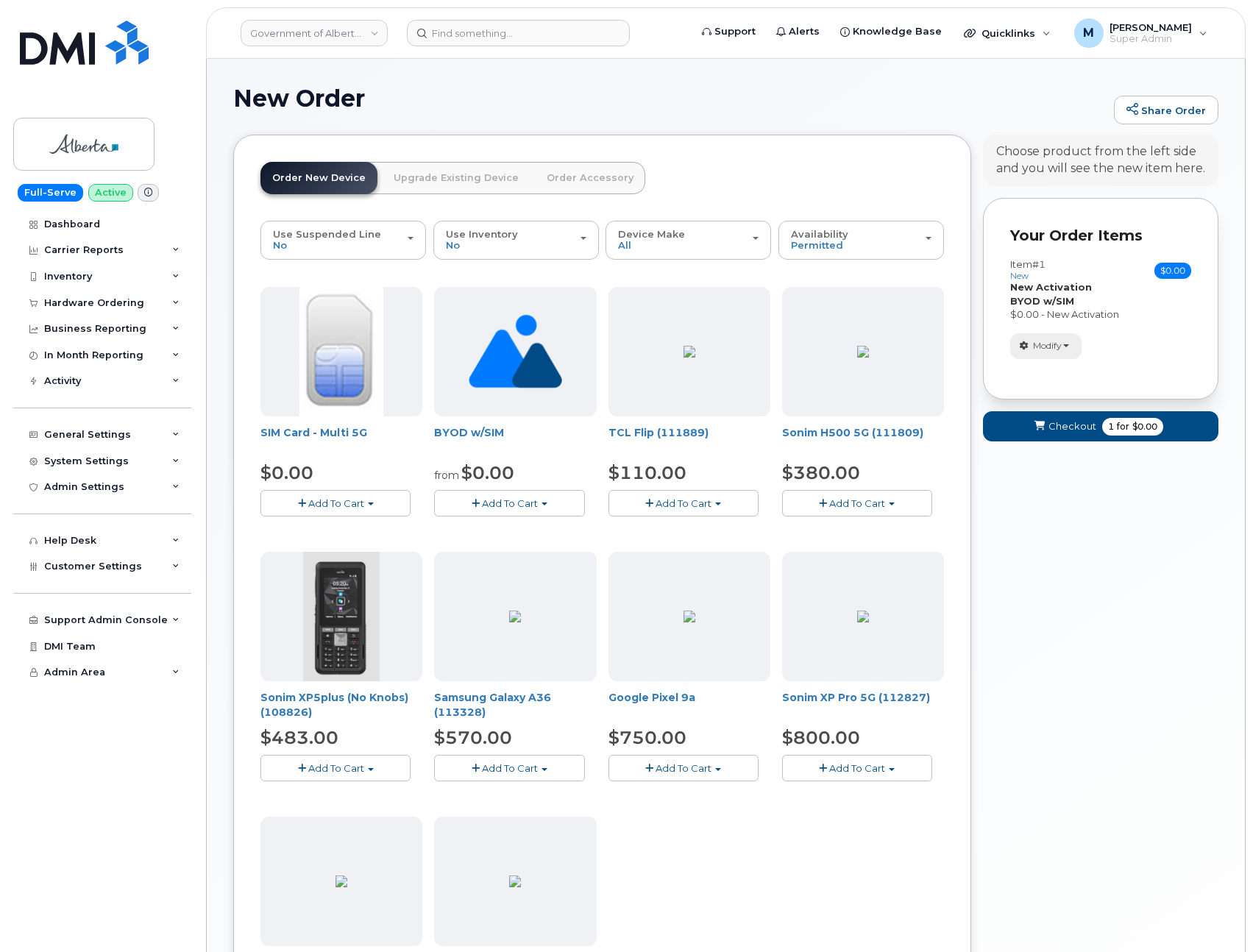
click at [1038, 353] on button "Modify" at bounding box center [1045, 346] width 71 height 26
click at [1085, 584] on div "Your Cart is Empty! Choose product from the left side and you will see the new …" at bounding box center [1101, 650] width 236 height 1031
click at [1078, 424] on span "Checkout" at bounding box center [1072, 426] width 48 height 14
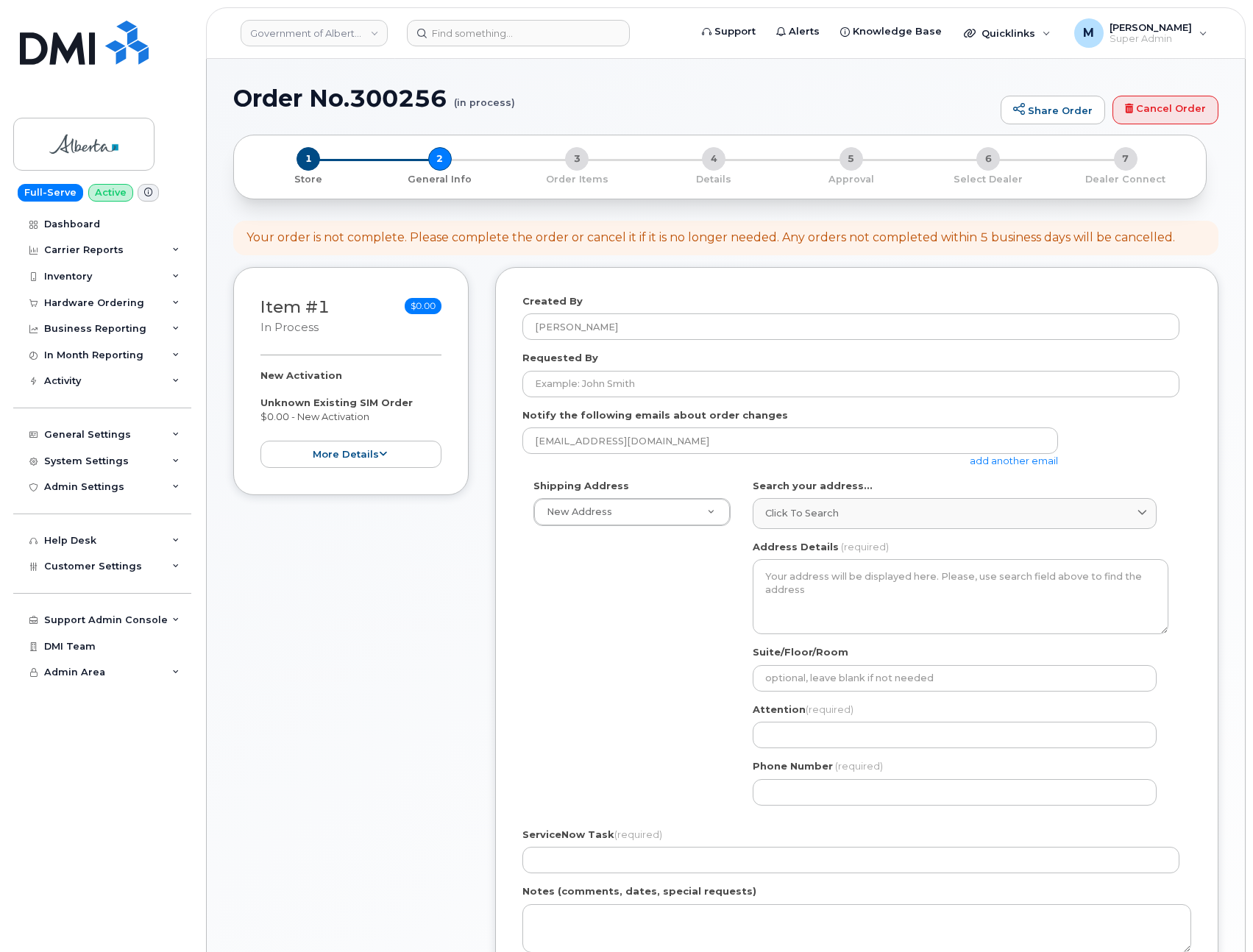
select select
click at [1145, 108] on link "Cancel Order" at bounding box center [1165, 109] width 106 height 29
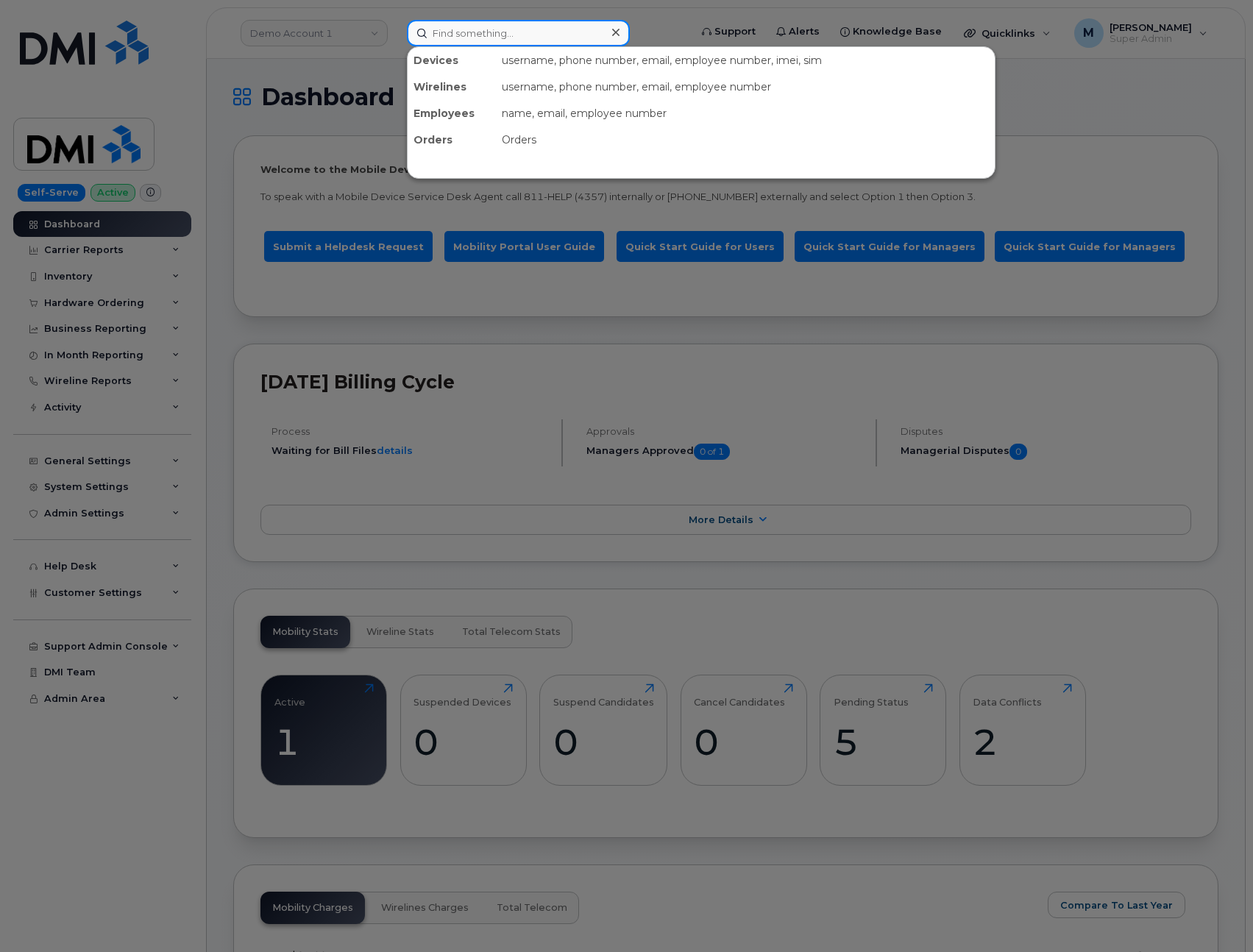
click at [513, 26] on input at bounding box center [518, 33] width 223 height 26
paste input "299430"
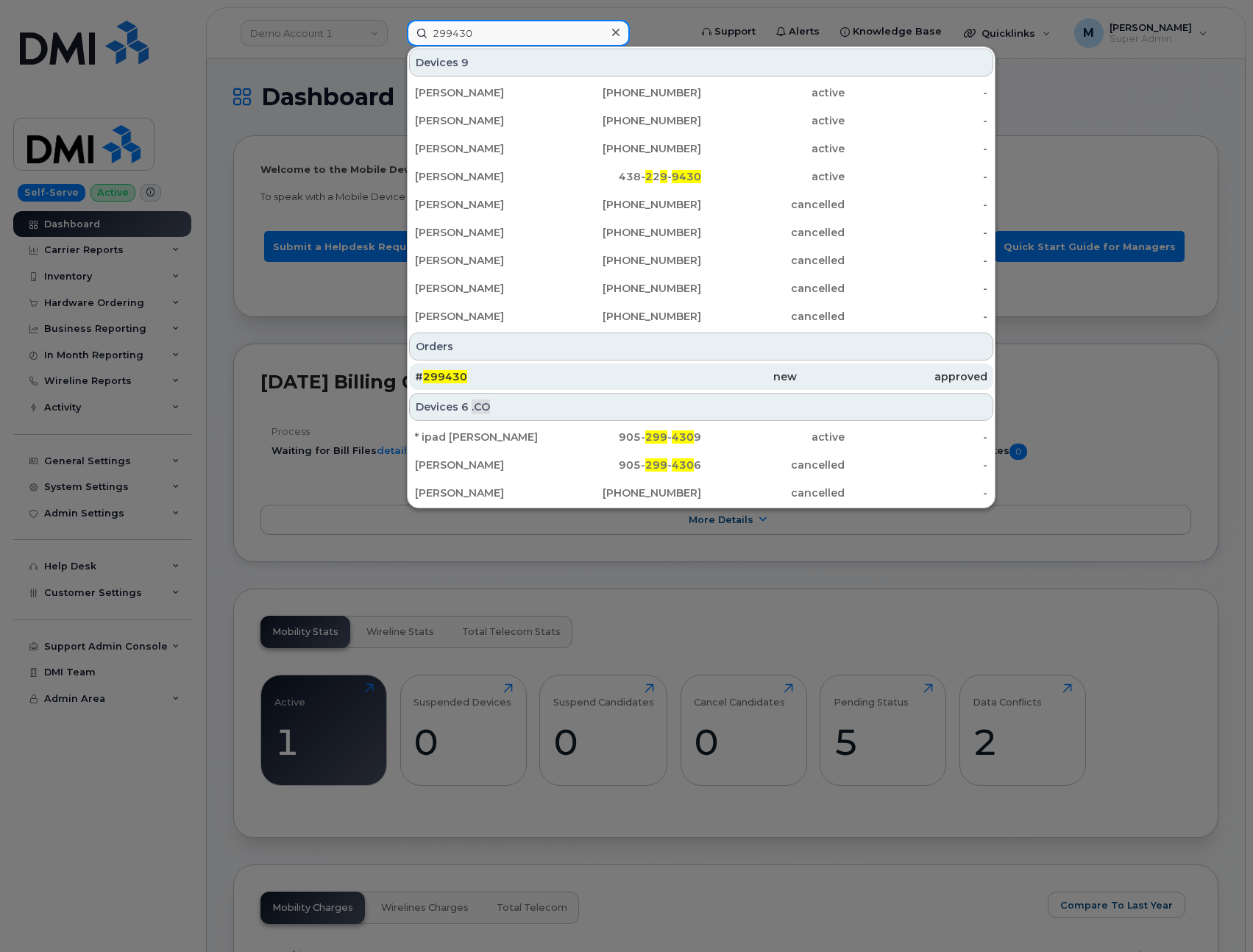
type input "299430"
click at [525, 377] on div "# 299430" at bounding box center [511, 377] width 191 height 15
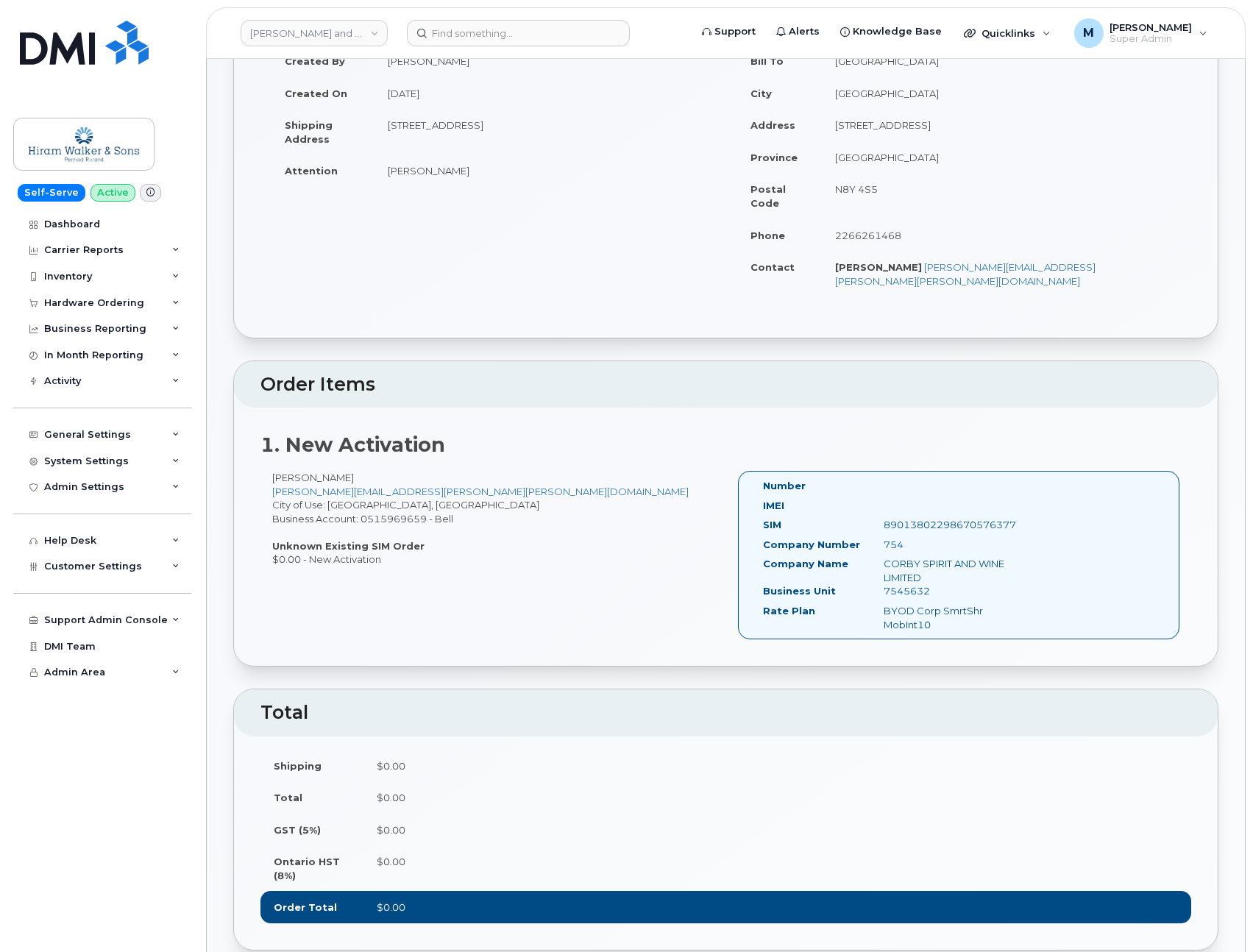
scroll to position [252, 0]
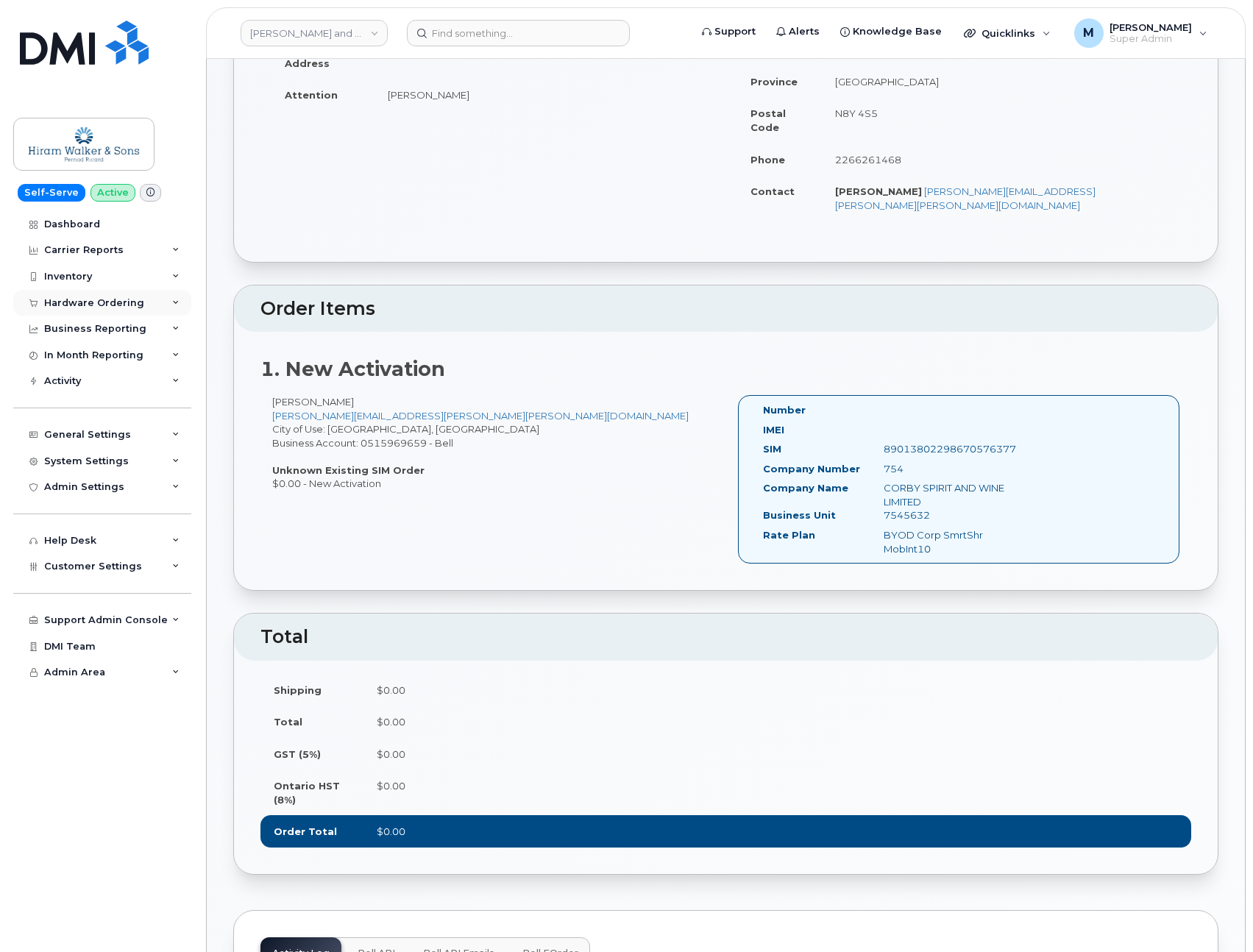
click at [53, 299] on div "Hardware Ordering" at bounding box center [94, 303] width 100 height 12
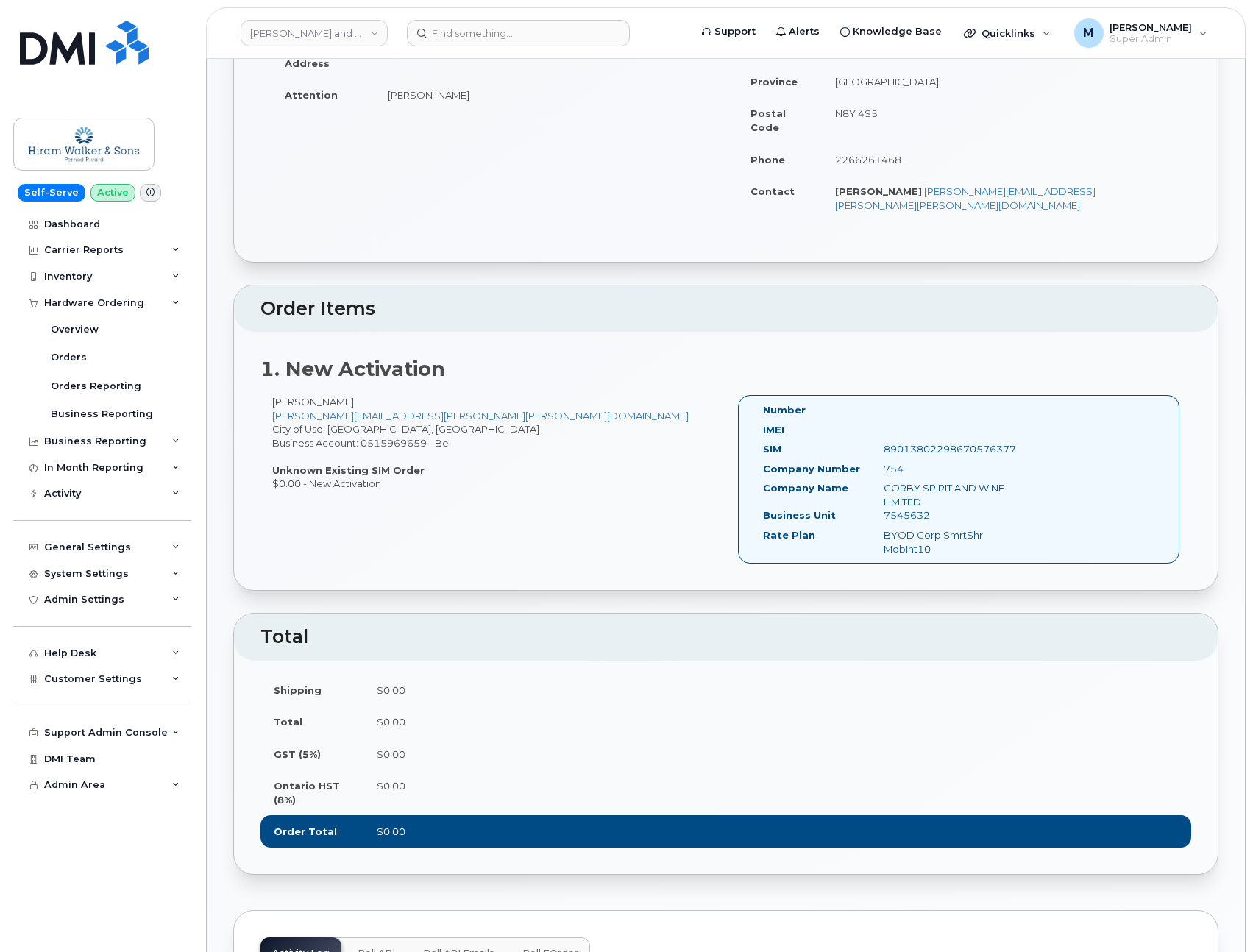
scroll to position [0, 0]
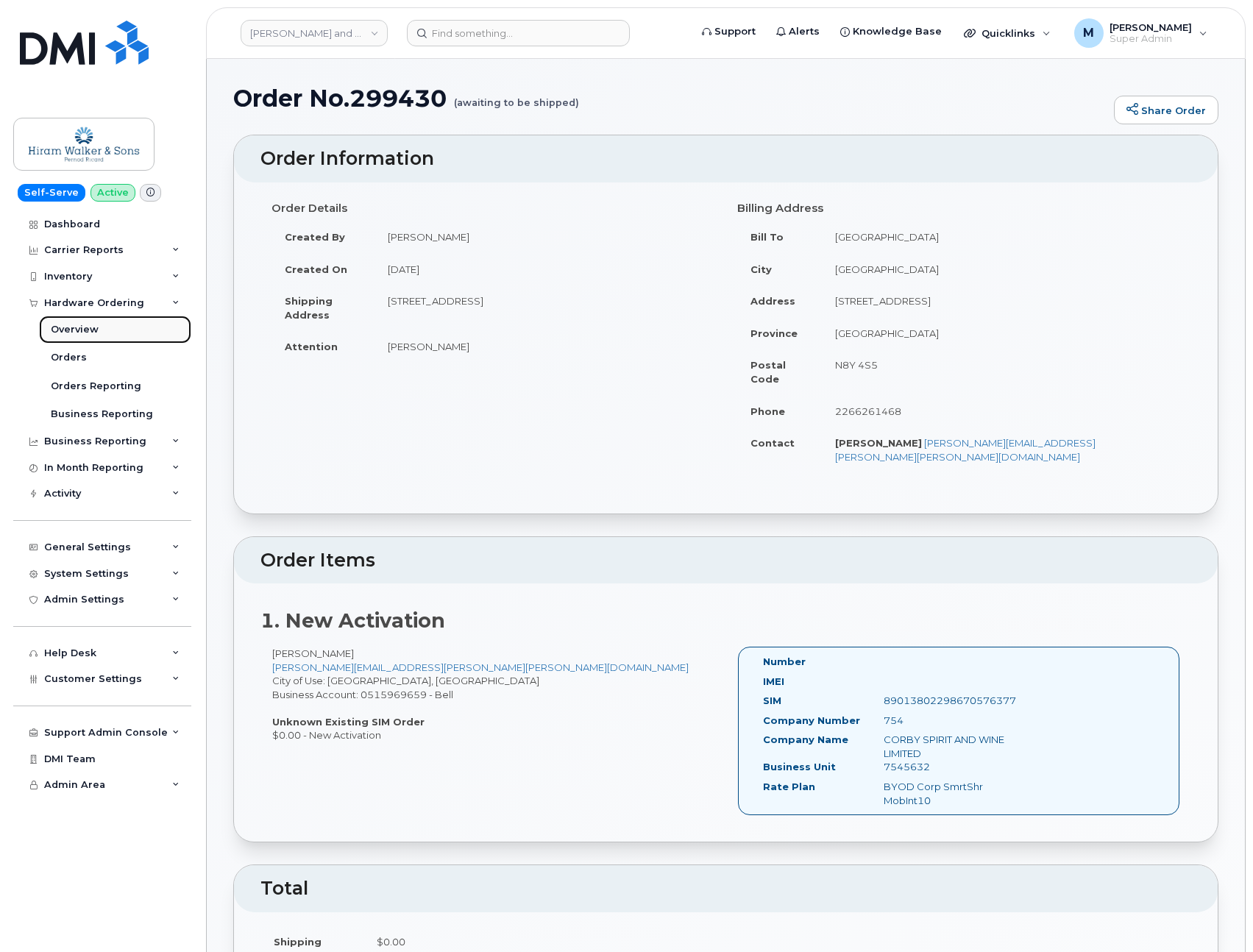
click at [94, 327] on div "Overview" at bounding box center [74, 329] width 48 height 13
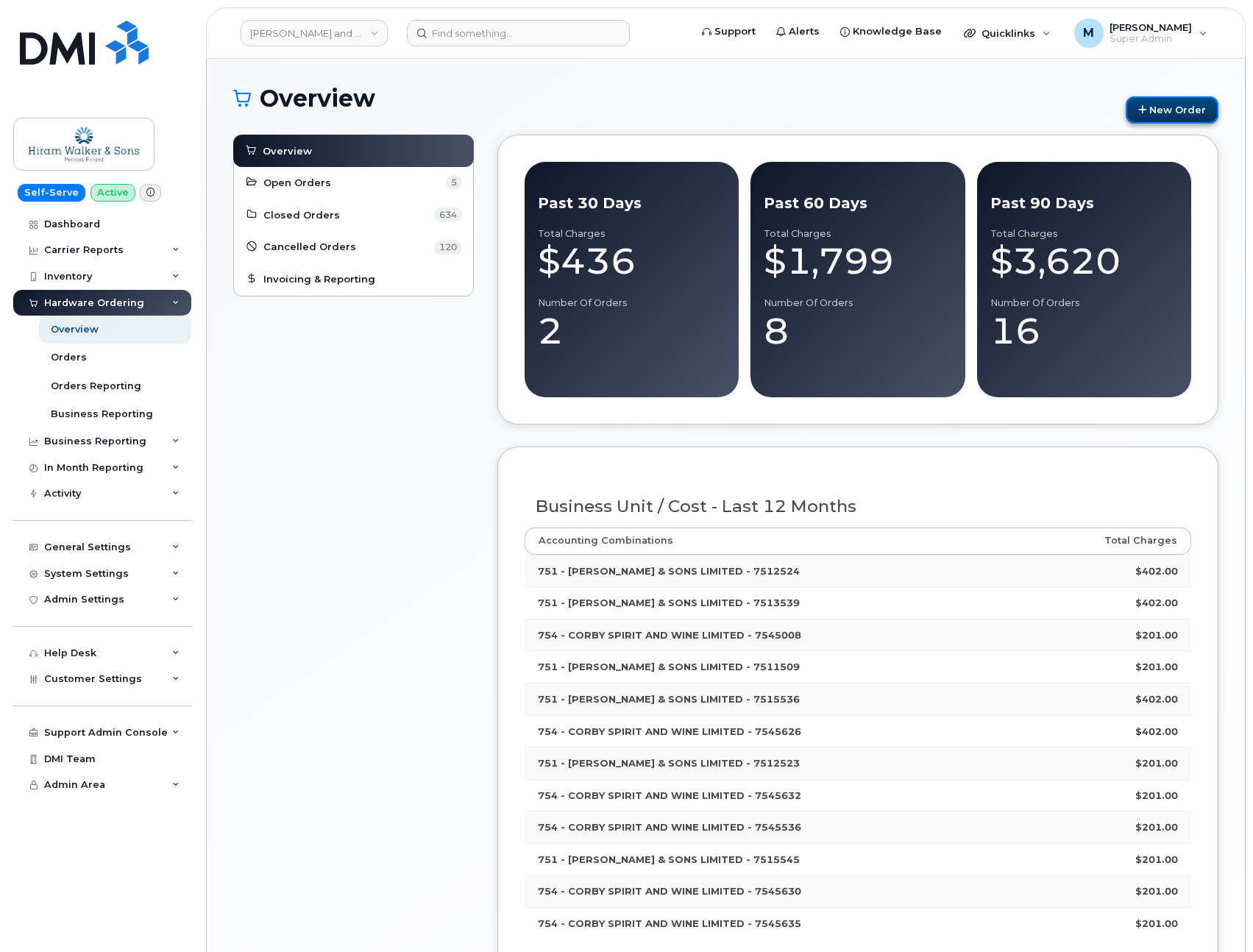
click at [1190, 108] on link "New Order" at bounding box center [1172, 109] width 93 height 27
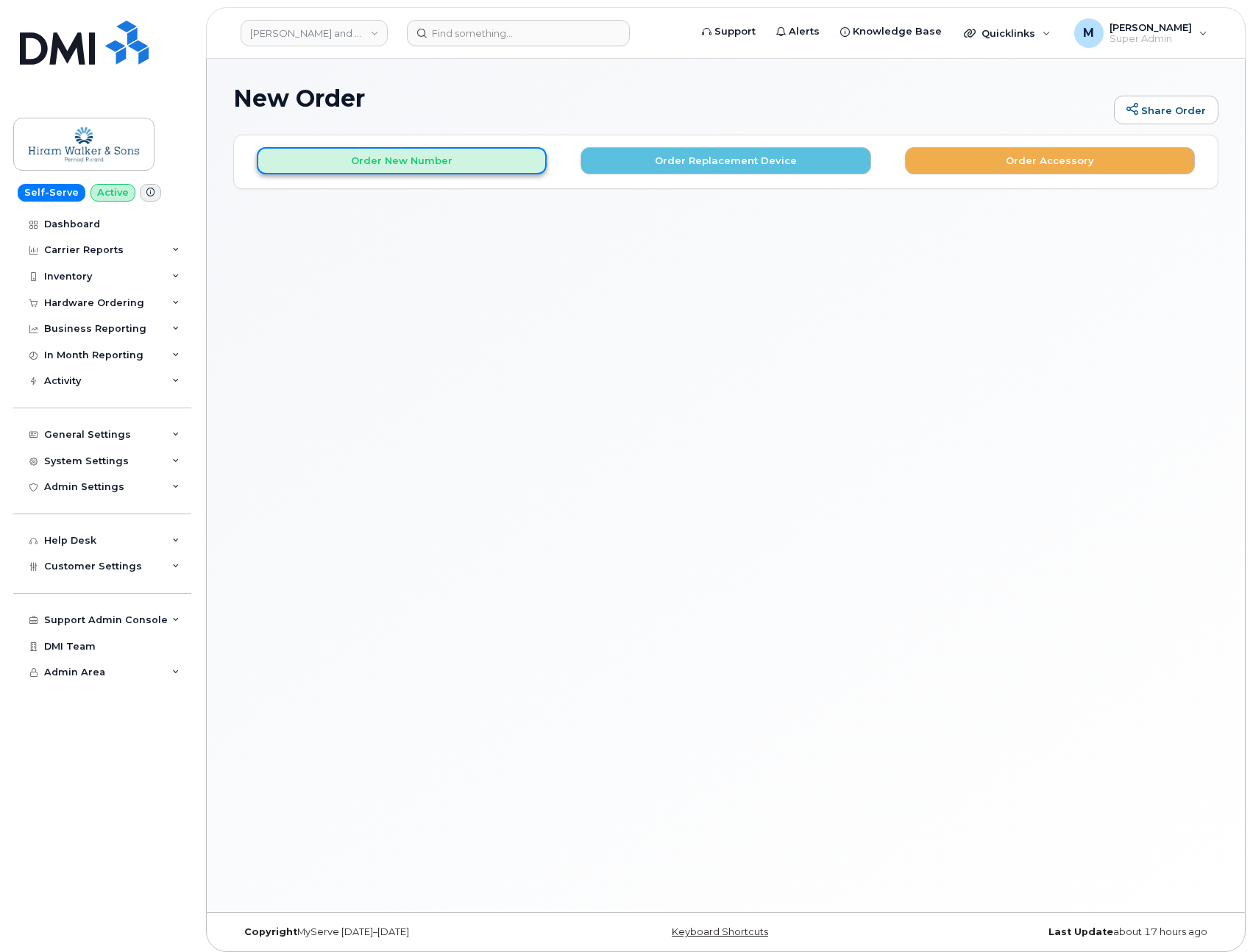
click at [468, 159] on button "Order New Number" at bounding box center [402, 160] width 290 height 27
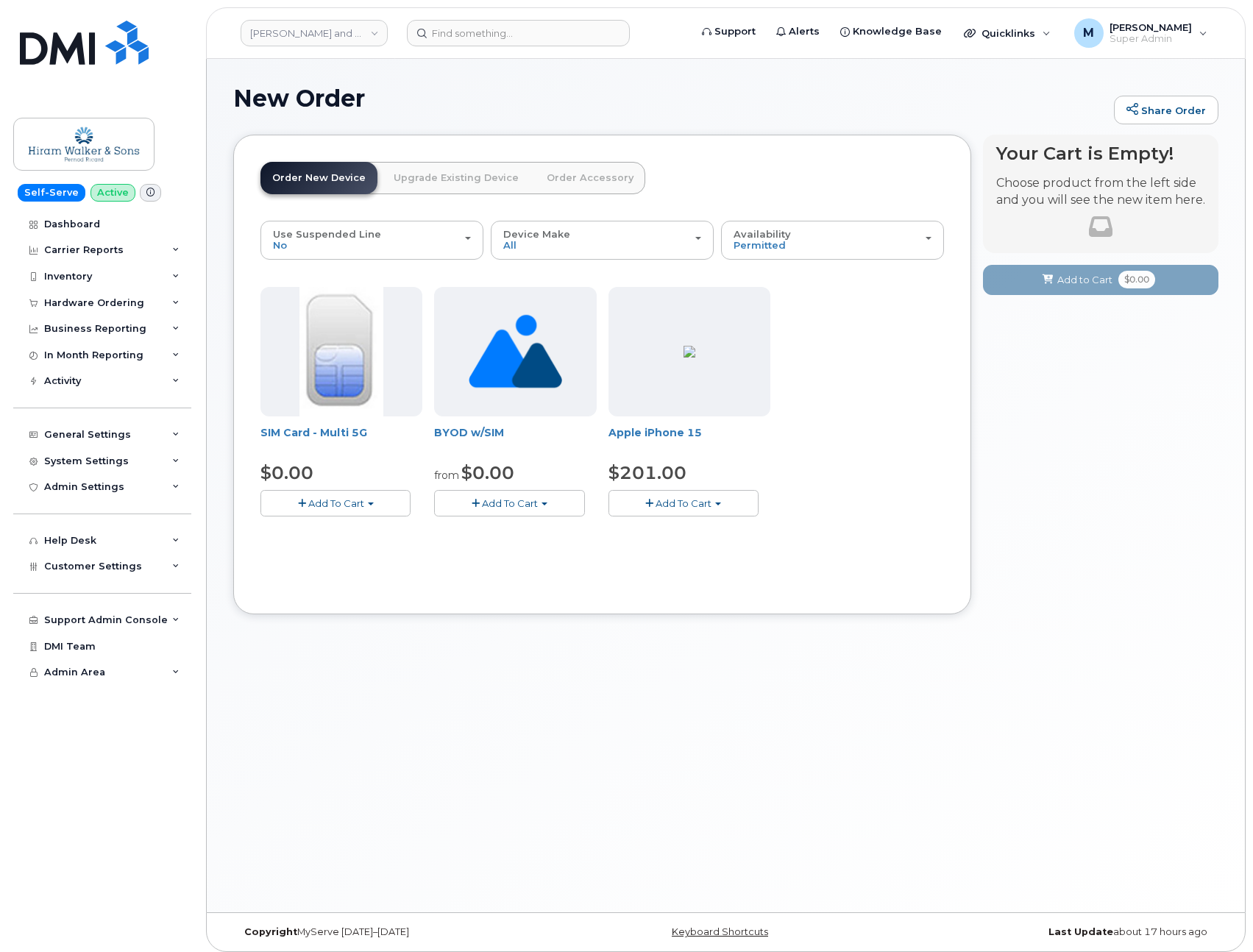
click at [516, 503] on span "Add To Cart" at bounding box center [510, 503] width 56 height 12
click at [526, 532] on link "$0.00 - New Activation" at bounding box center [513, 531] width 152 height 19
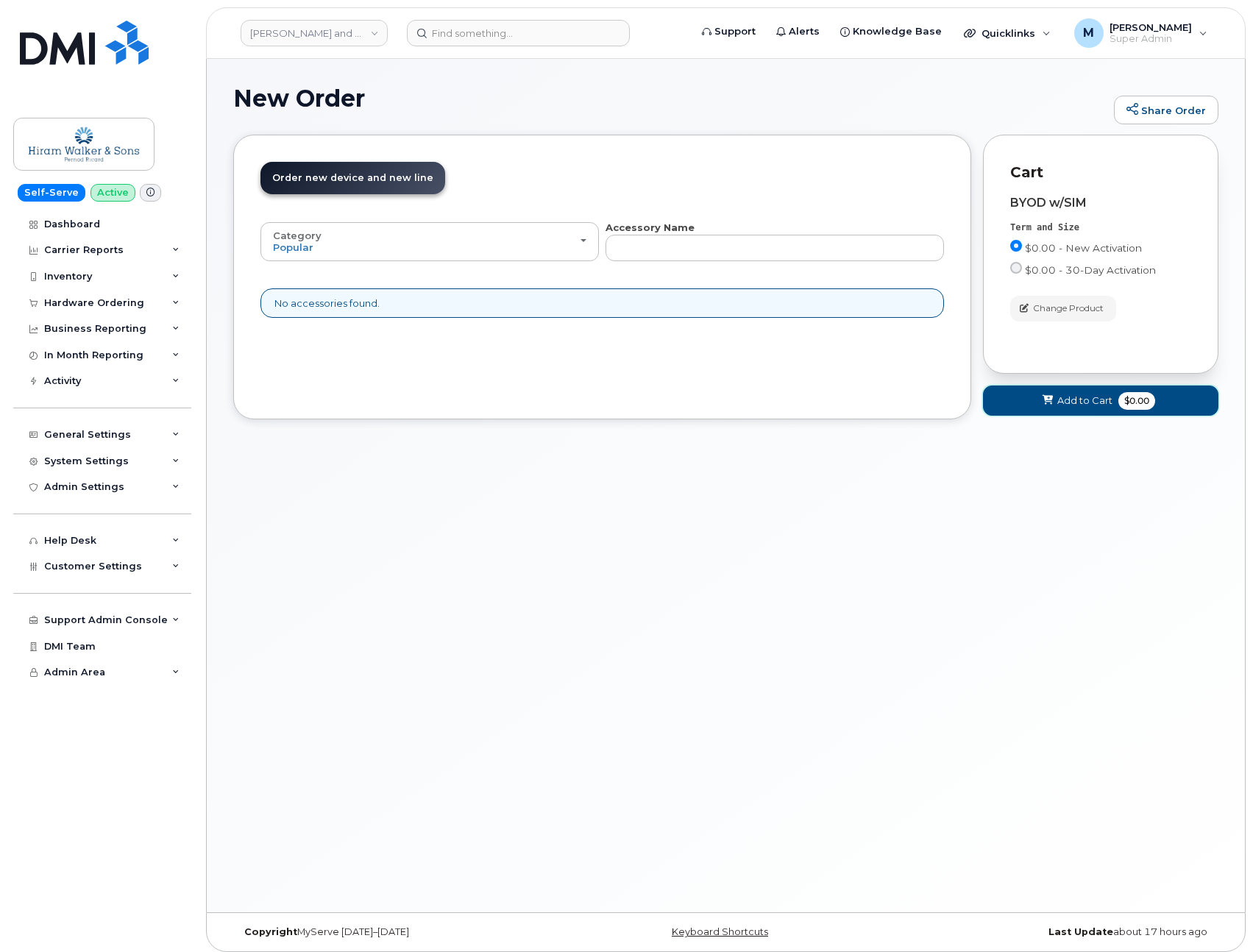
click at [1090, 409] on button "Add to Cart $0.00" at bounding box center [1101, 400] width 236 height 30
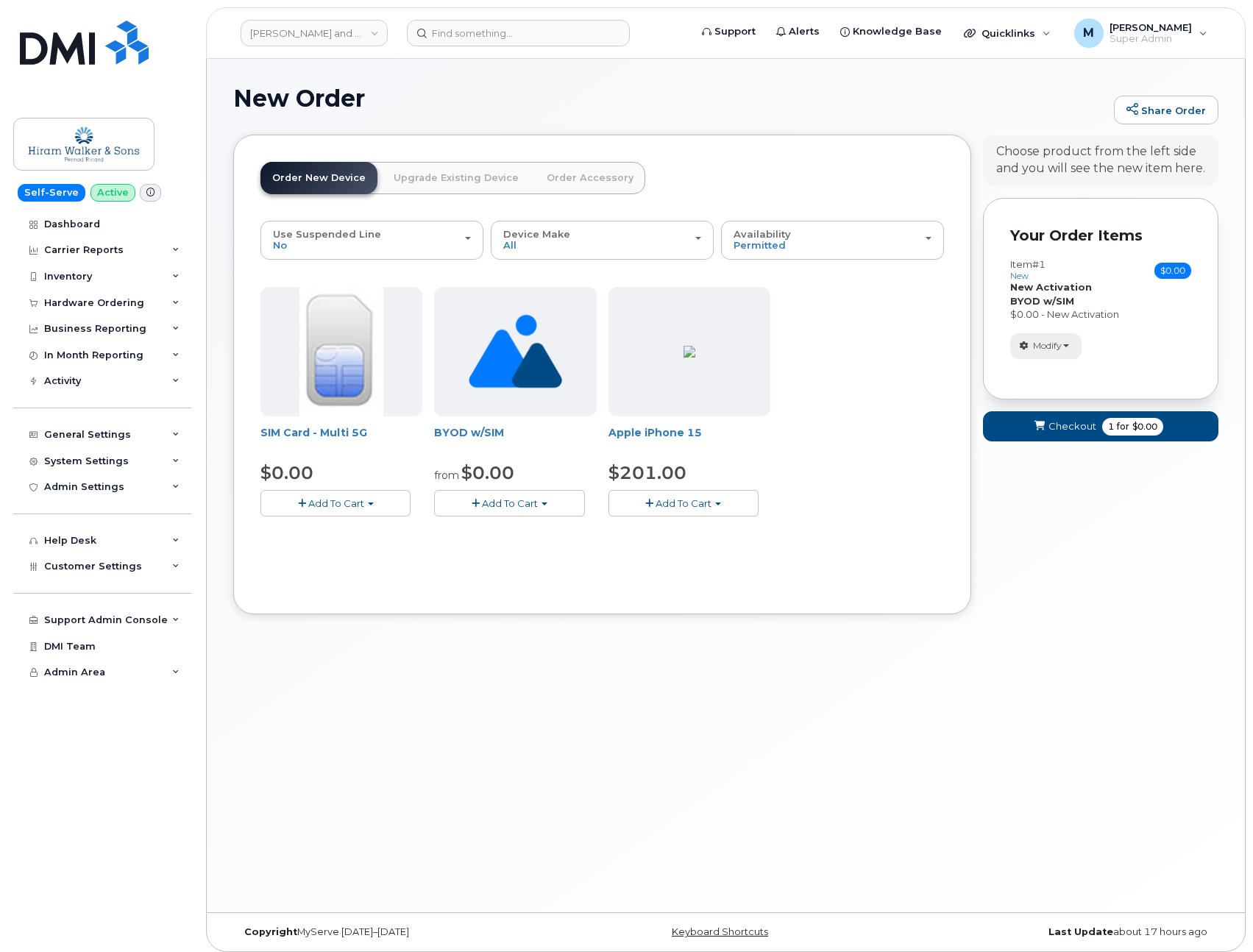
click at [1054, 346] on span "Modify" at bounding box center [1047, 346] width 29 height 13
click at [594, 179] on link "Order Accessory" at bounding box center [590, 178] width 110 height 33
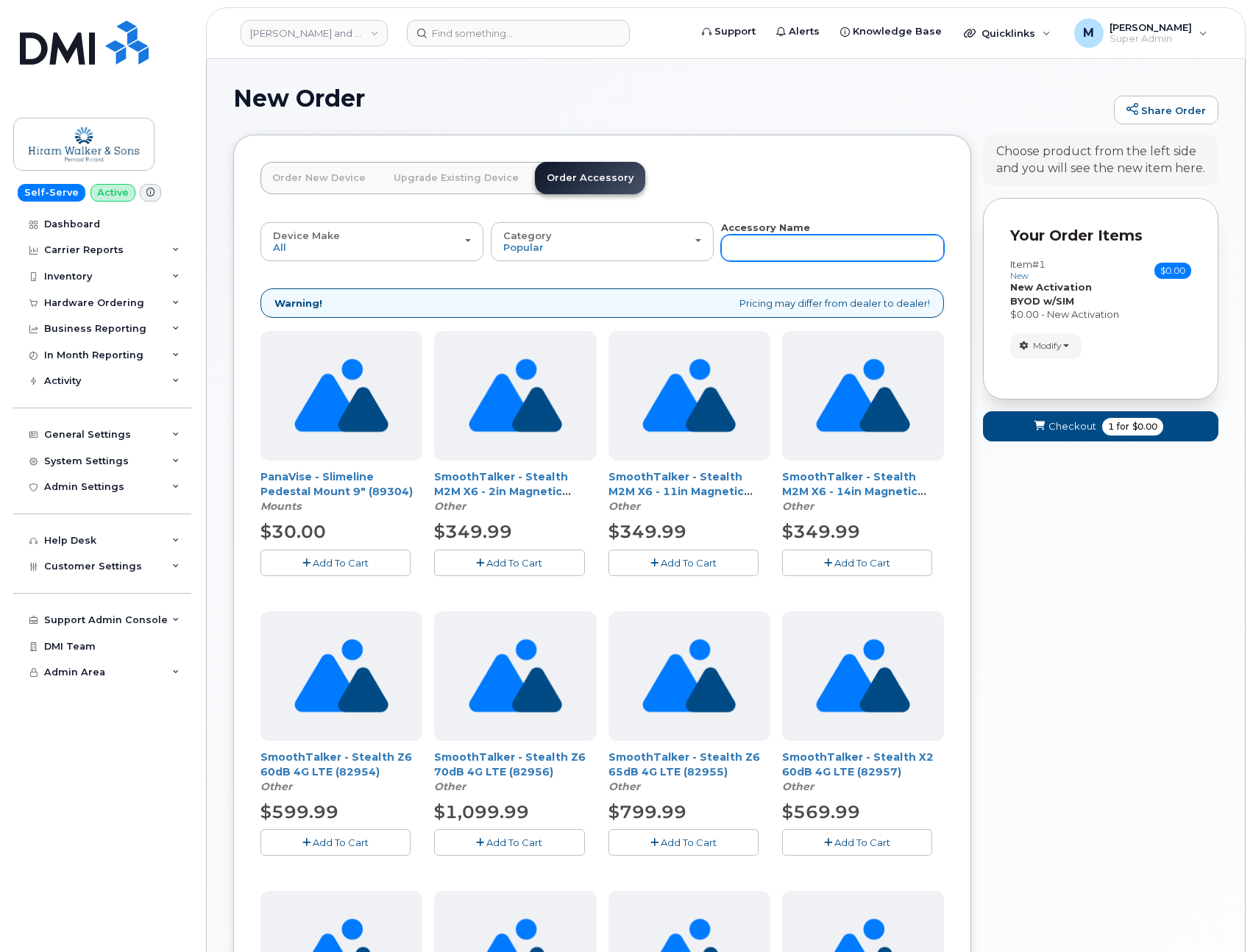
click at [817, 252] on input "text" at bounding box center [832, 248] width 223 height 26
type input "sim"
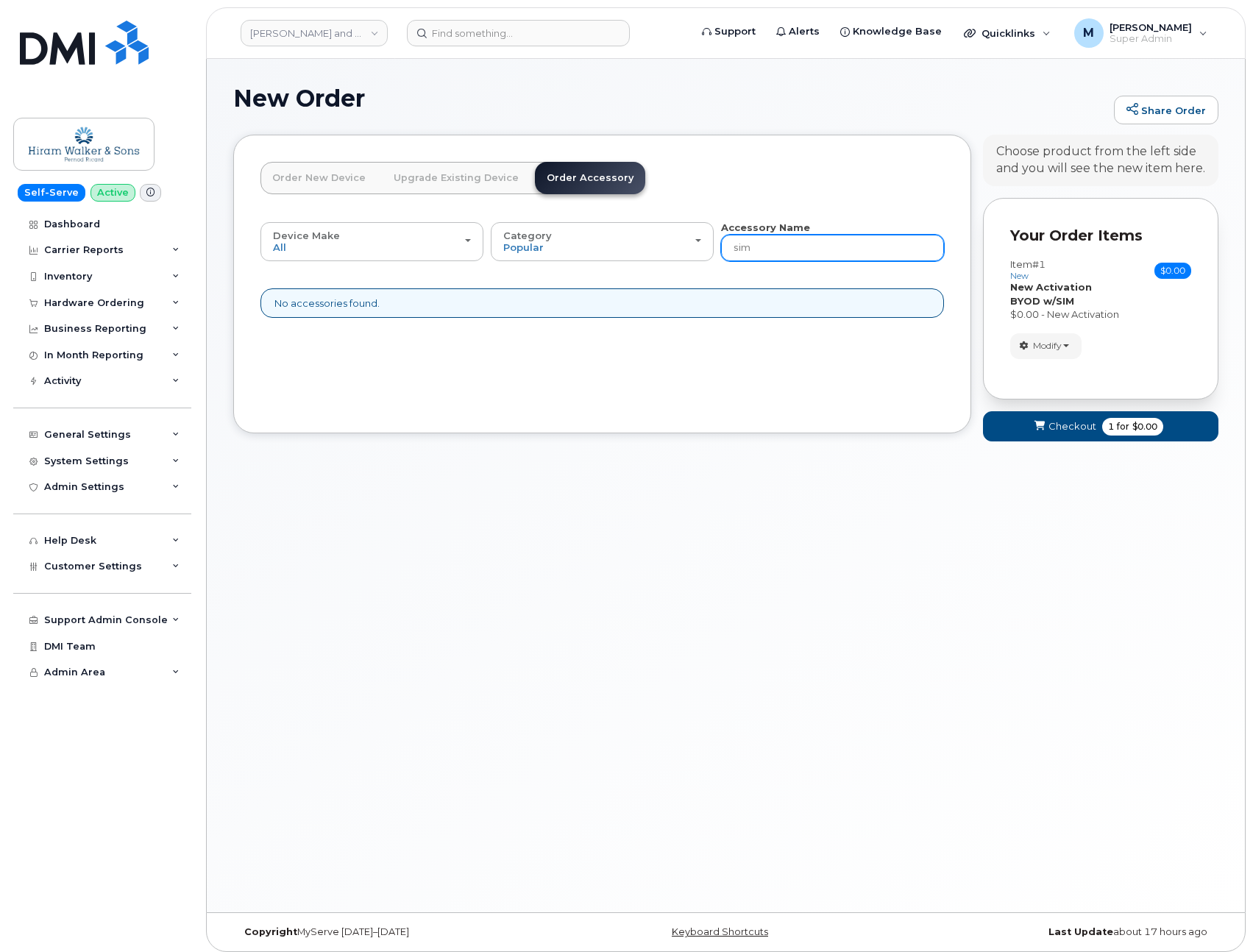
click at [810, 248] on input "sim" at bounding box center [832, 248] width 223 height 26
type input "s"
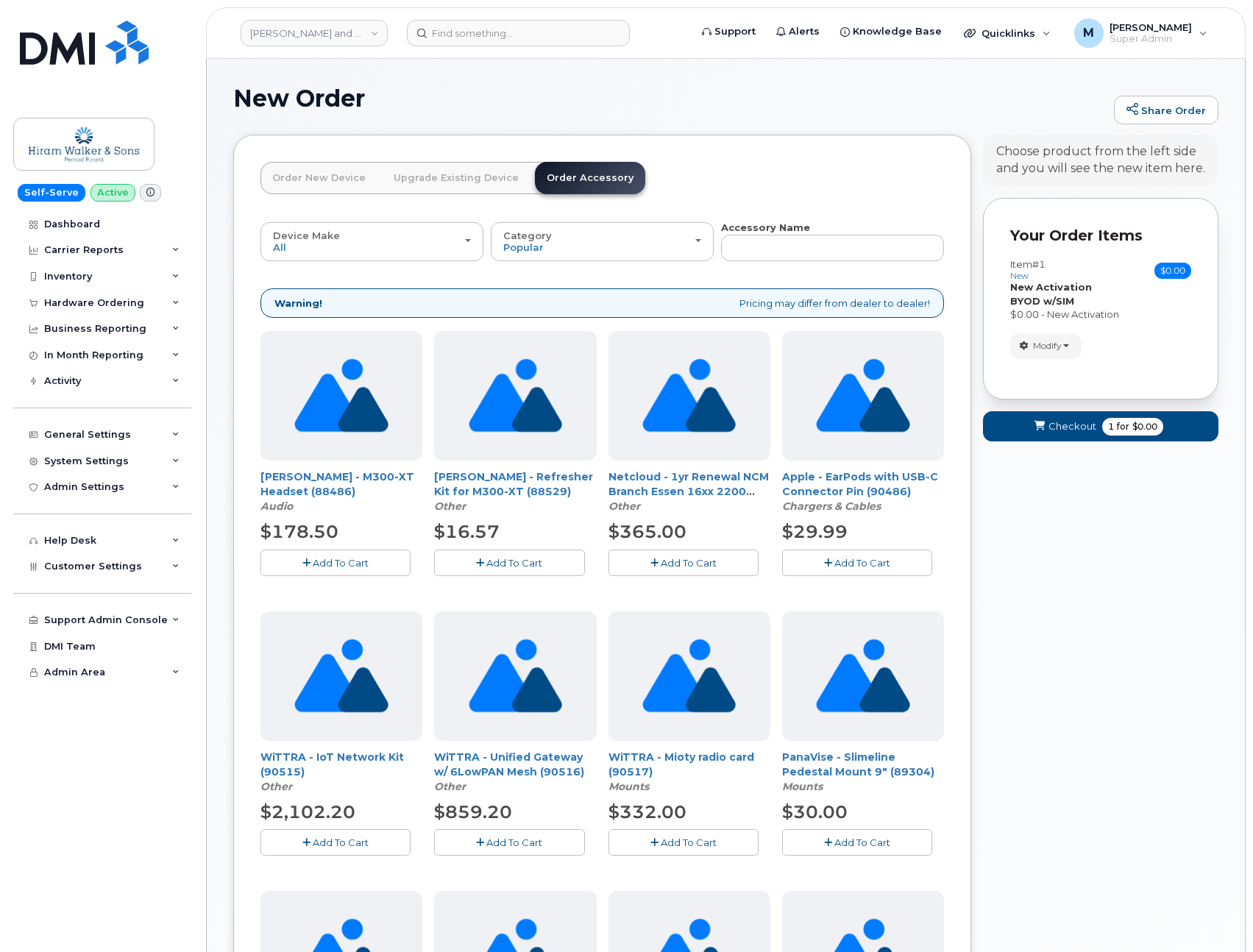
click at [296, 178] on link "Order New Device" at bounding box center [319, 178] width 117 height 33
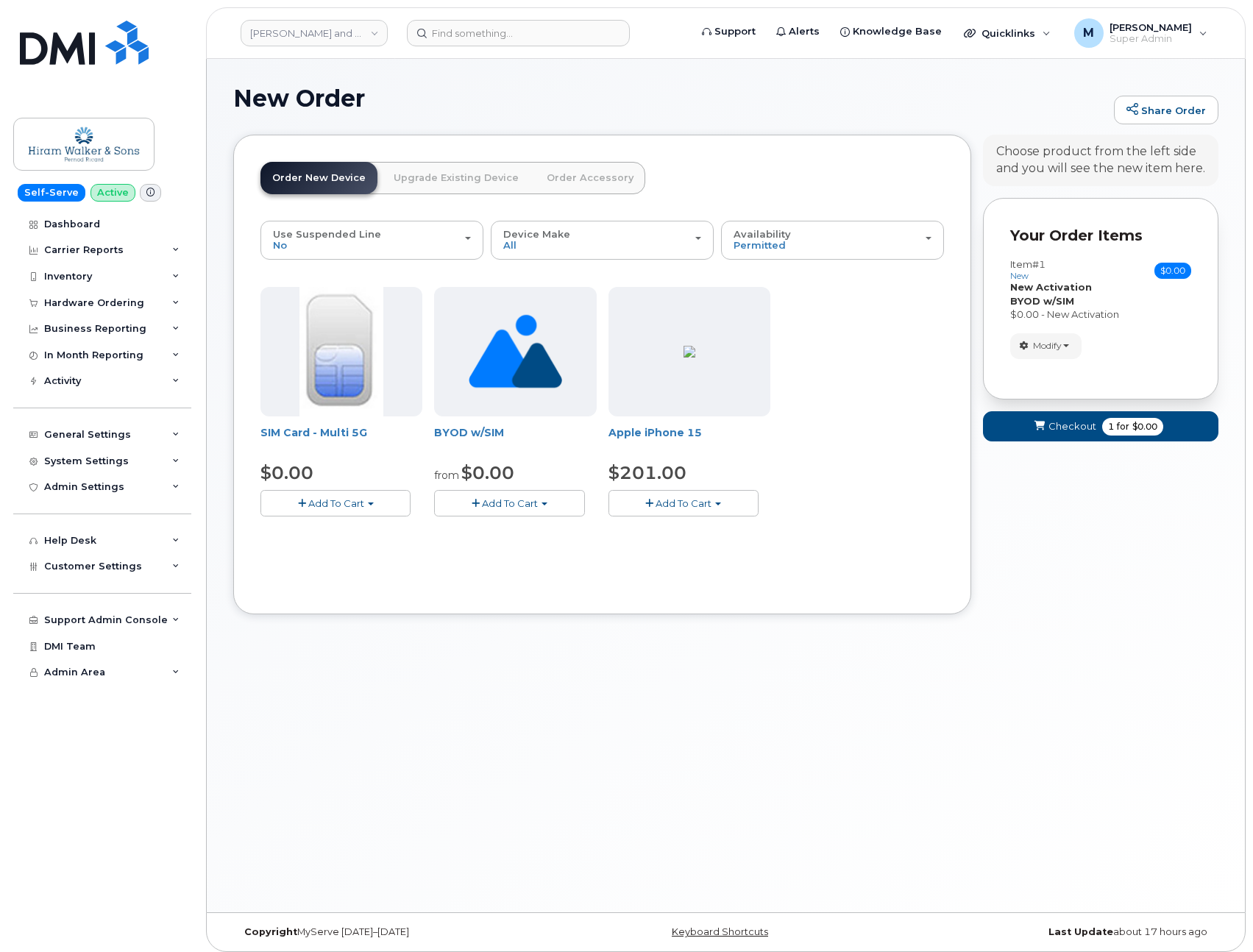
click at [527, 506] on span "Add To Cart" at bounding box center [510, 503] width 56 height 12
click at [913, 718] on div "New Order Share Order × Share This Order If you want to allow others to create …" at bounding box center [726, 485] width 1038 height 854
click at [1087, 427] on span "Checkout" at bounding box center [1072, 426] width 48 height 14
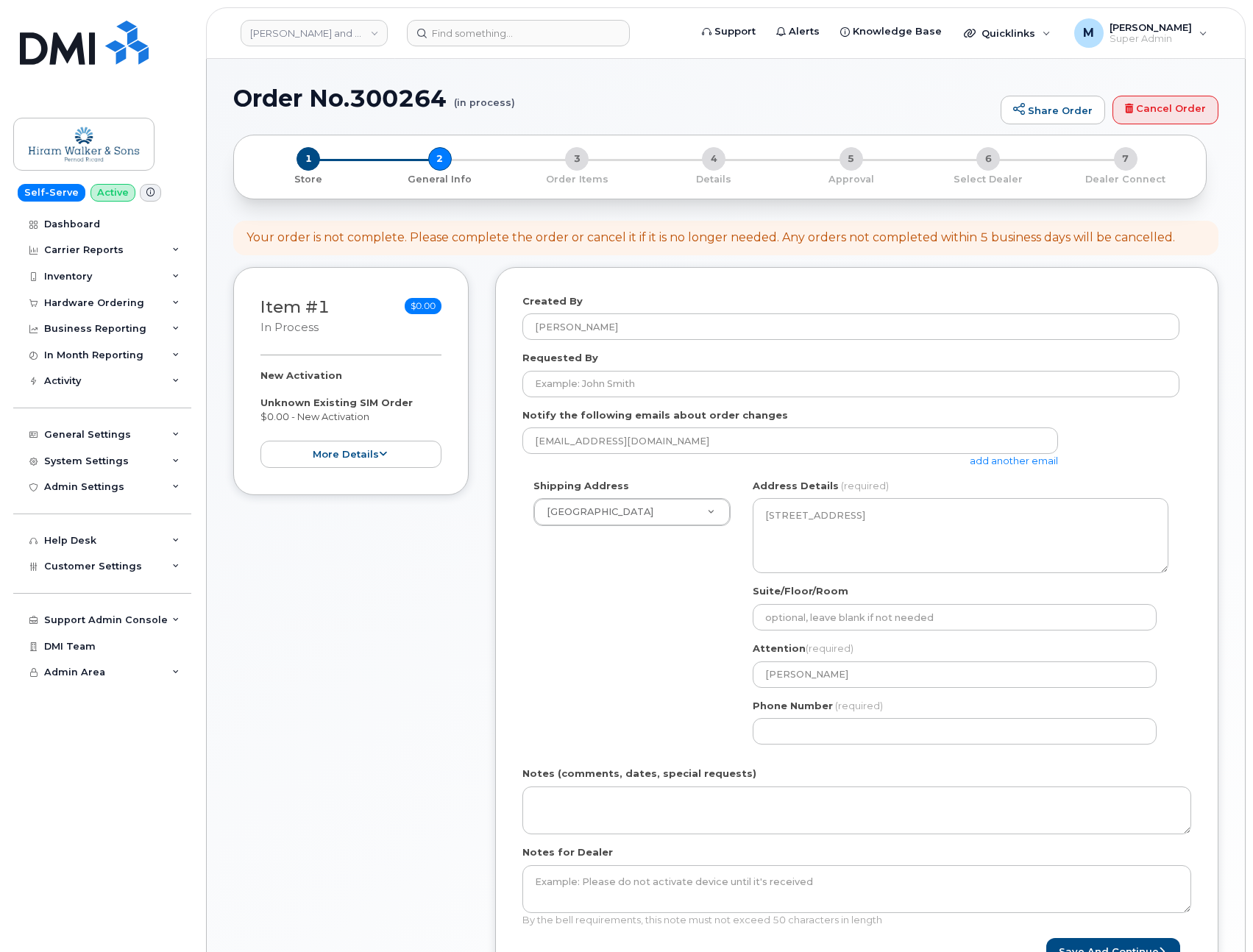
select select
click at [1190, 112] on link "Cancel Order" at bounding box center [1165, 109] width 106 height 29
